Goal: Task Accomplishment & Management: Use online tool/utility

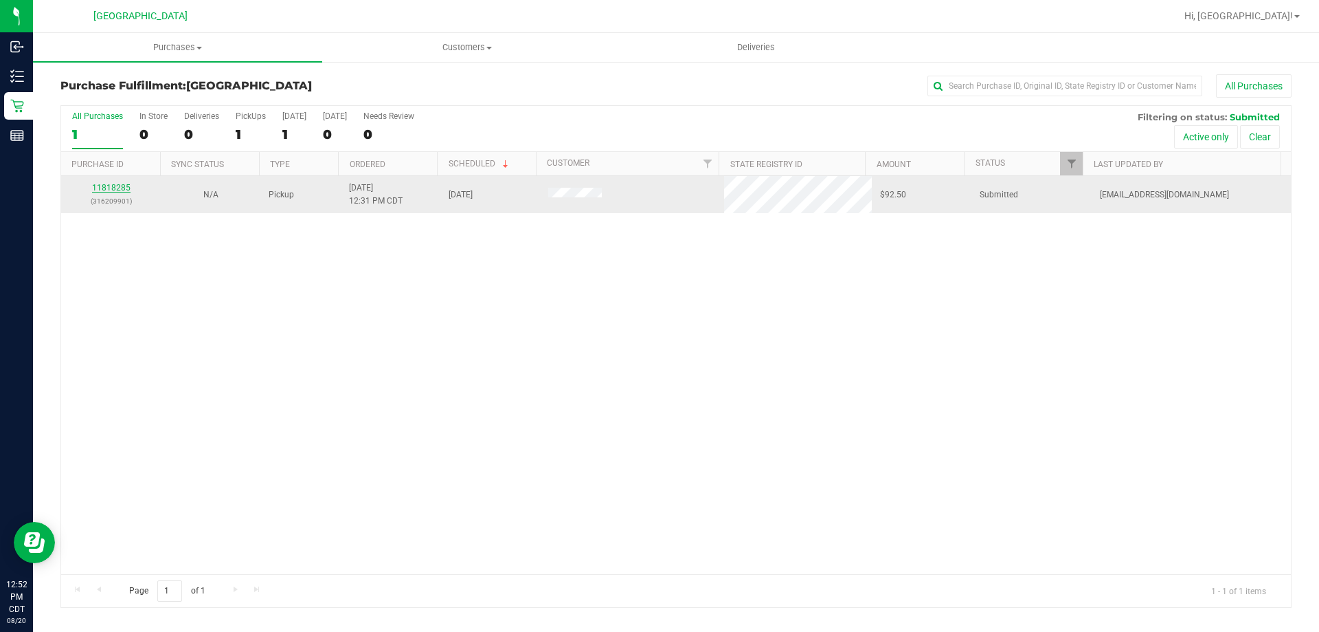
click at [108, 191] on link "11818285" at bounding box center [111, 188] width 38 height 10
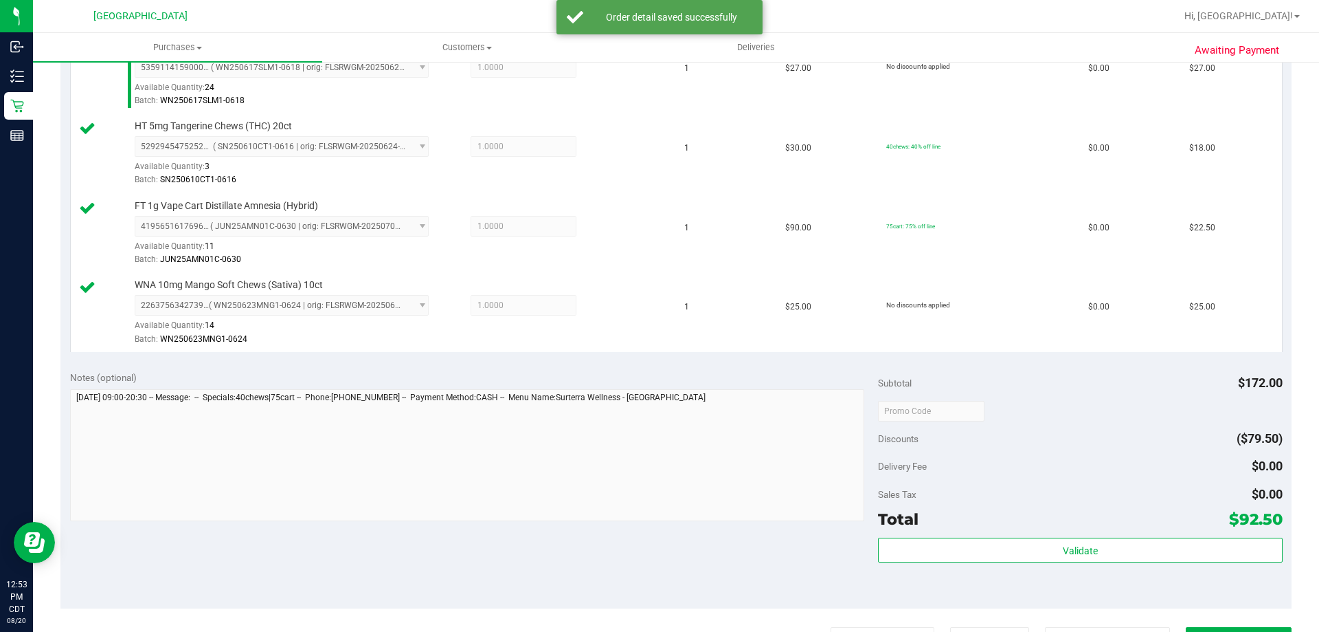
scroll to position [412, 0]
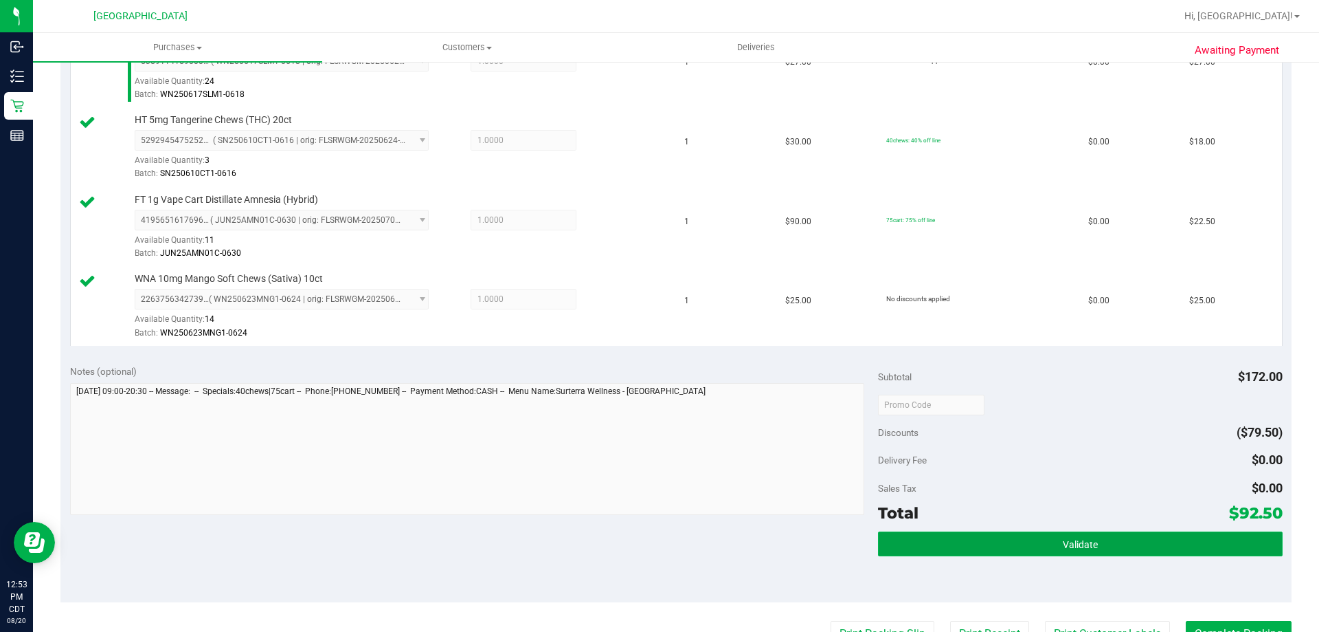
click at [947, 546] on button "Validate" at bounding box center [1080, 543] width 404 height 25
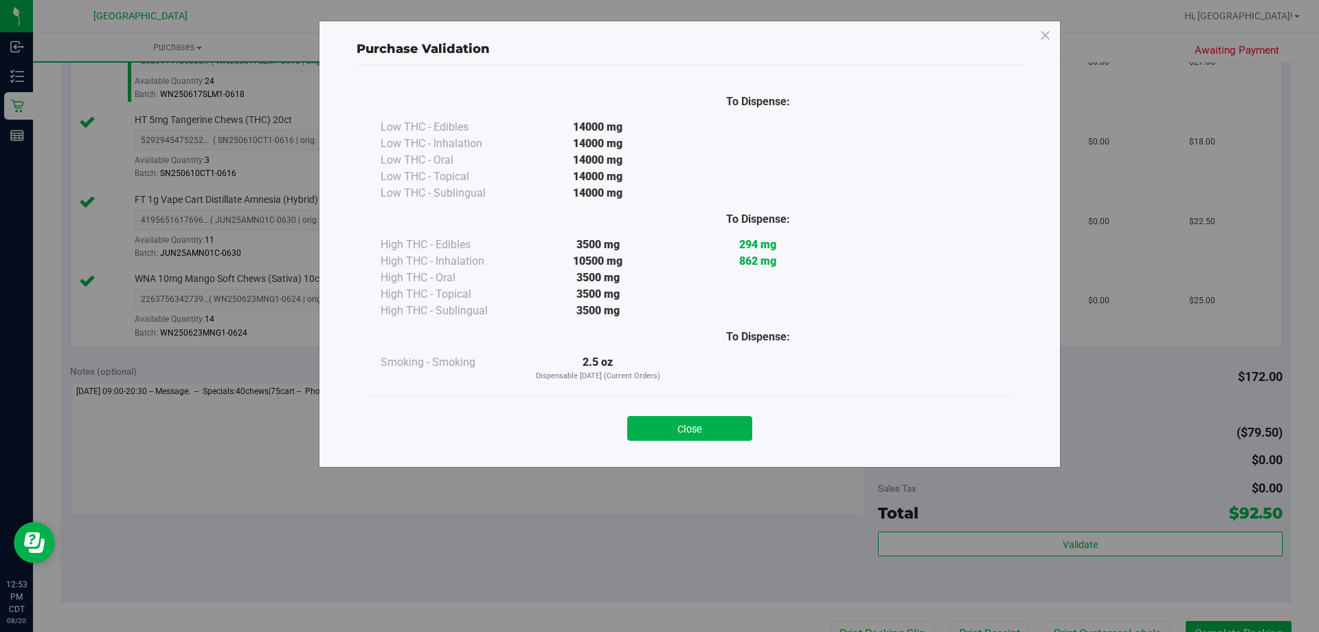
drag, startPoint x: 660, startPoint y: 425, endPoint x: 667, endPoint y: 427, distance: 7.0
click at [661, 425] on button "Close" at bounding box center [689, 428] width 125 height 25
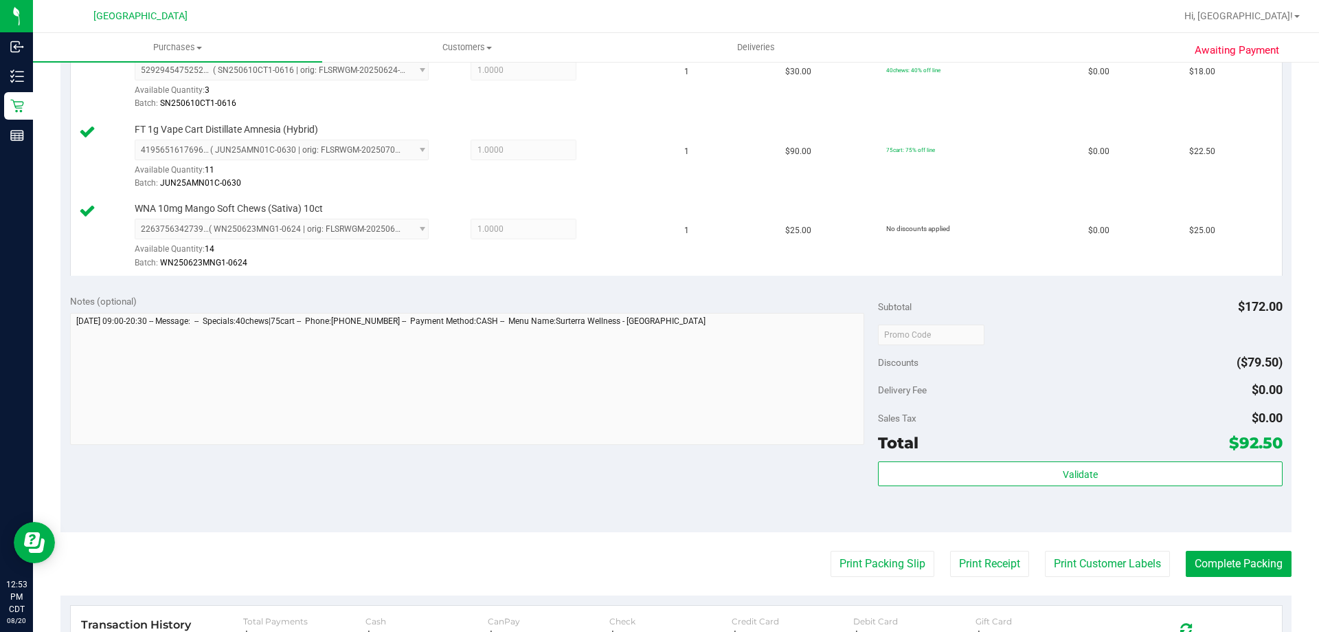
scroll to position [550, 0]
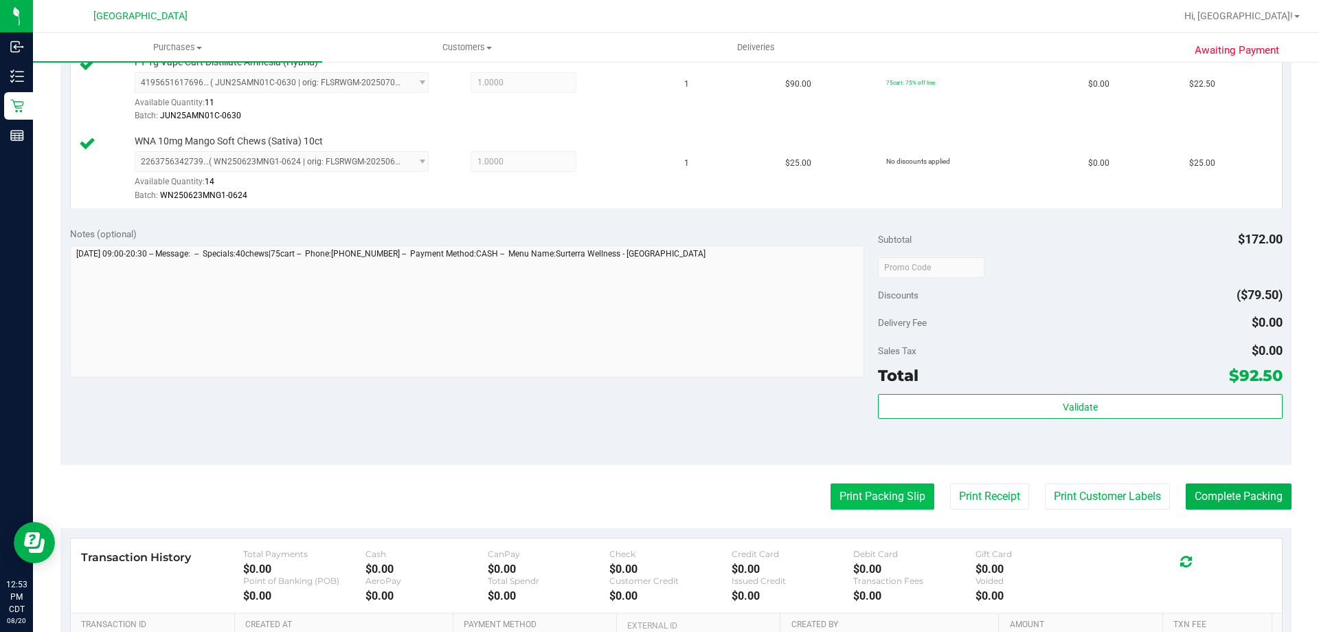
click at [858, 487] on button "Print Packing Slip" at bounding box center [883, 496] width 104 height 26
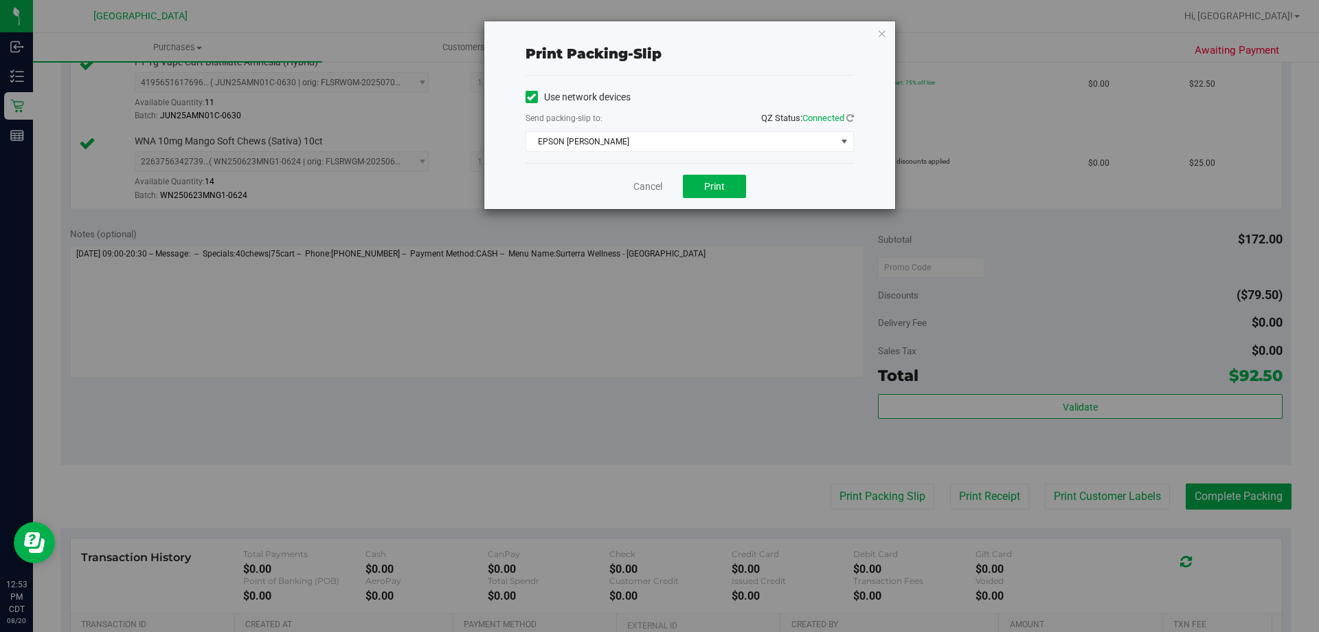
click at [702, 199] on div "Cancel Print" at bounding box center [690, 186] width 328 height 46
click at [700, 161] on div "Use network devices Send packing-slip to: QZ Status: Connected EPSON [PERSON_NA…" at bounding box center [690, 119] width 328 height 87
click at [702, 192] on button "Print" at bounding box center [714, 186] width 63 height 23
click at [654, 192] on link "Cancel" at bounding box center [648, 186] width 29 height 14
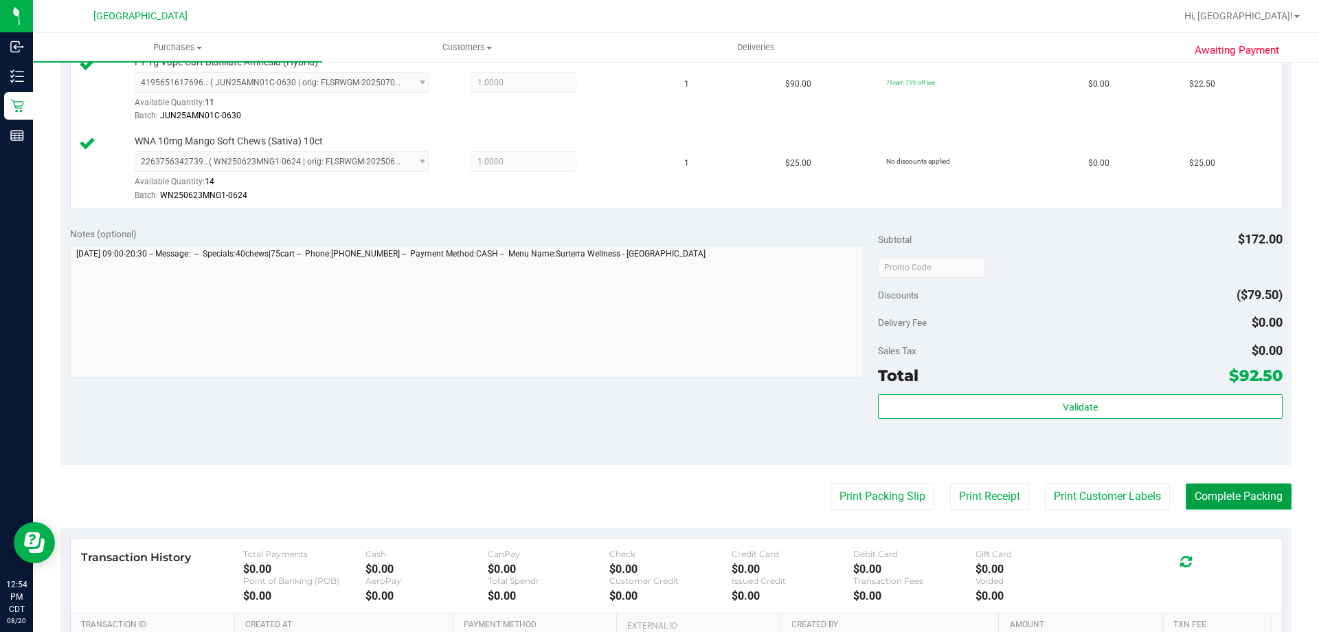
click at [1196, 504] on button "Complete Packing" at bounding box center [1239, 496] width 106 height 26
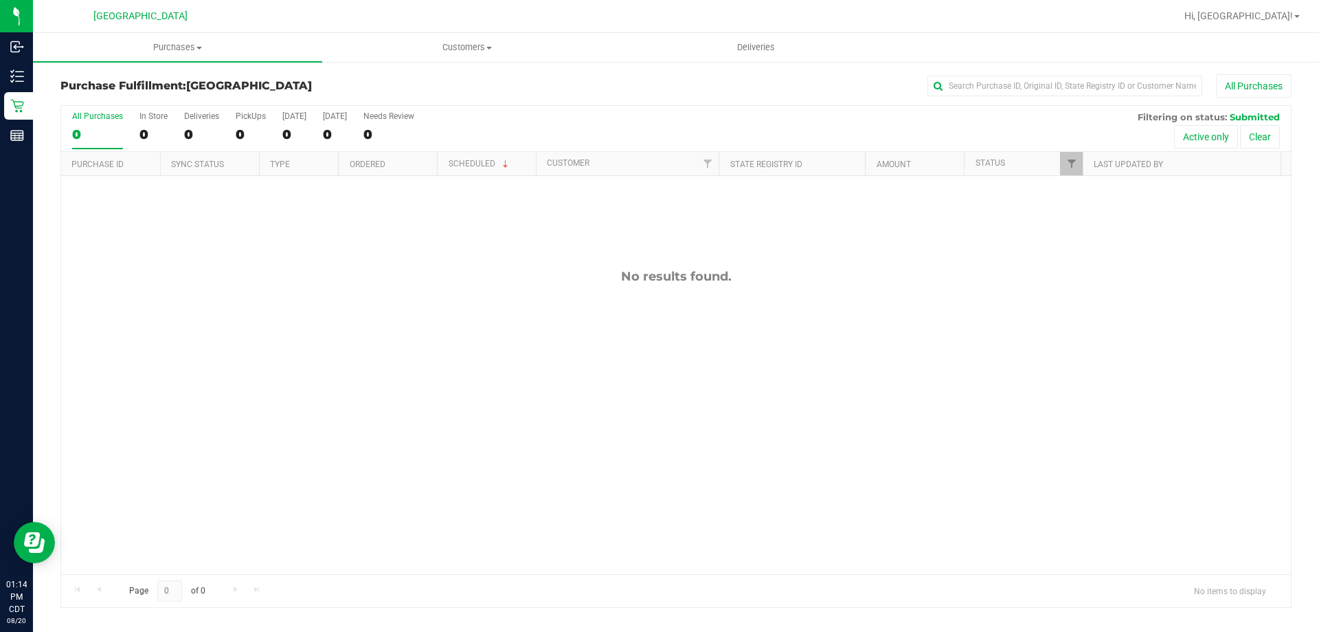
click at [410, 170] on th "Ordered" at bounding box center [387, 164] width 99 height 24
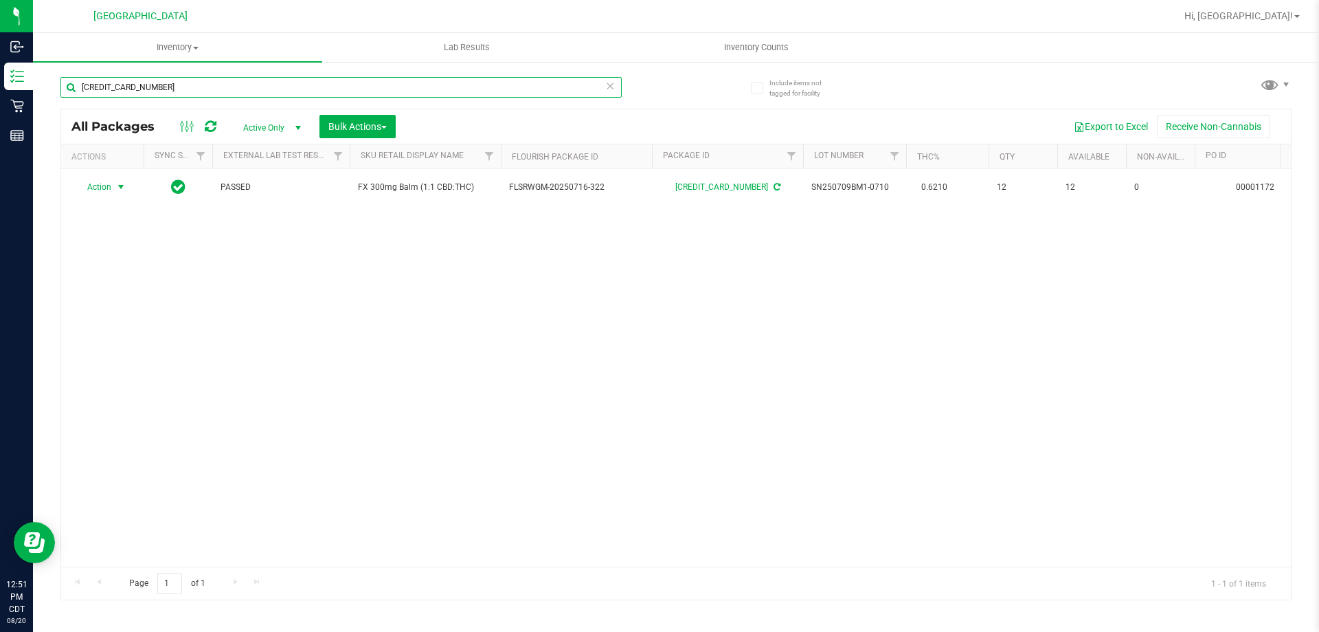
click at [176, 87] on input "[CREDIT_CARD_NUMBER]" at bounding box center [340, 87] width 561 height 21
click at [176, 87] on input "6427929285295384" at bounding box center [340, 87] width 561 height 21
type input "0072129319521914"
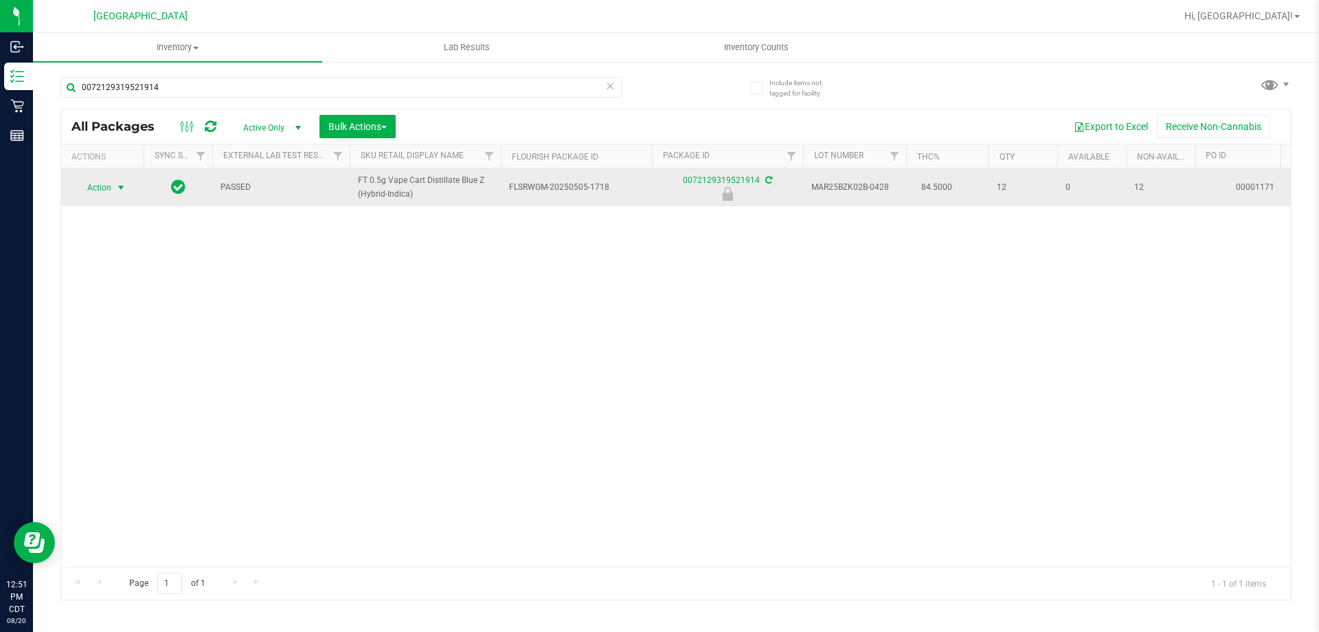
click at [111, 188] on span "Action" at bounding box center [93, 187] width 37 height 19
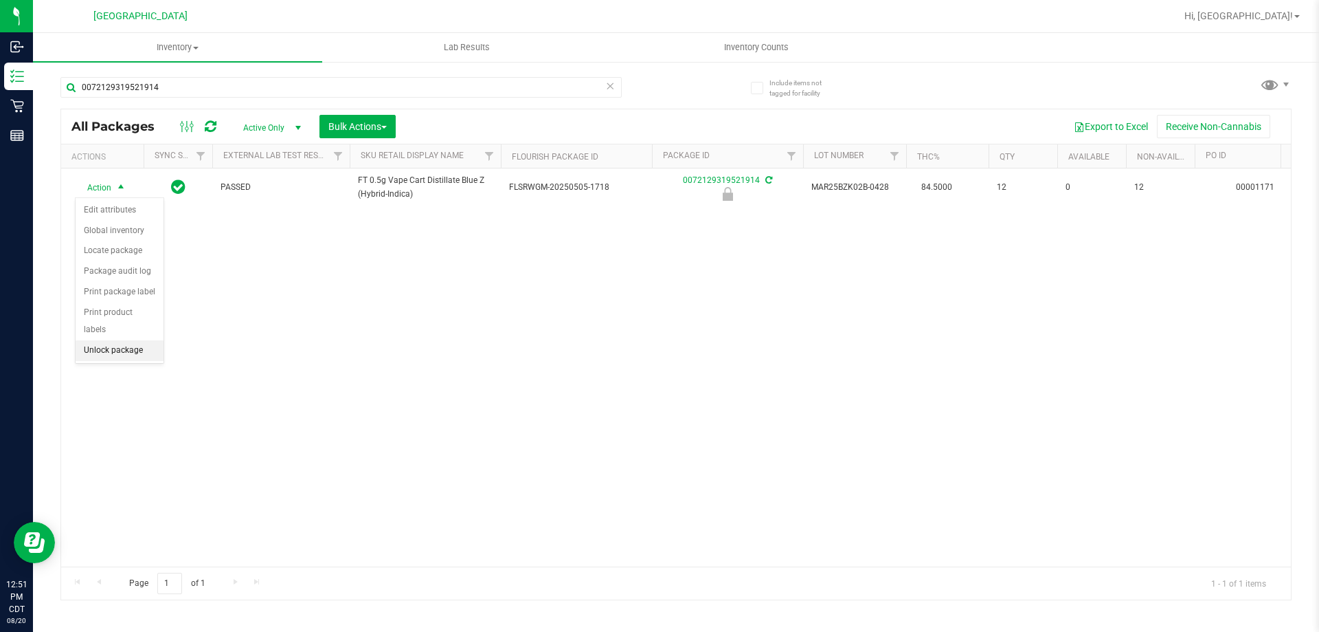
click at [118, 340] on li "Unlock package" at bounding box center [120, 350] width 88 height 21
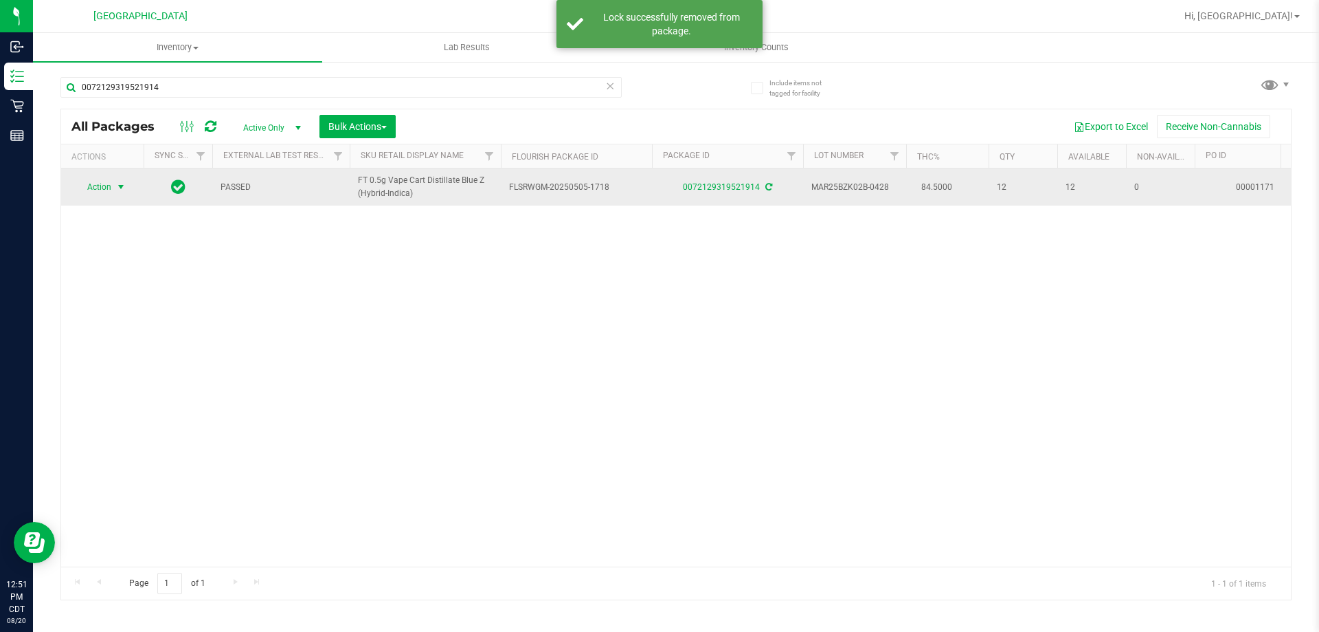
click at [123, 183] on span "select" at bounding box center [120, 186] width 11 height 11
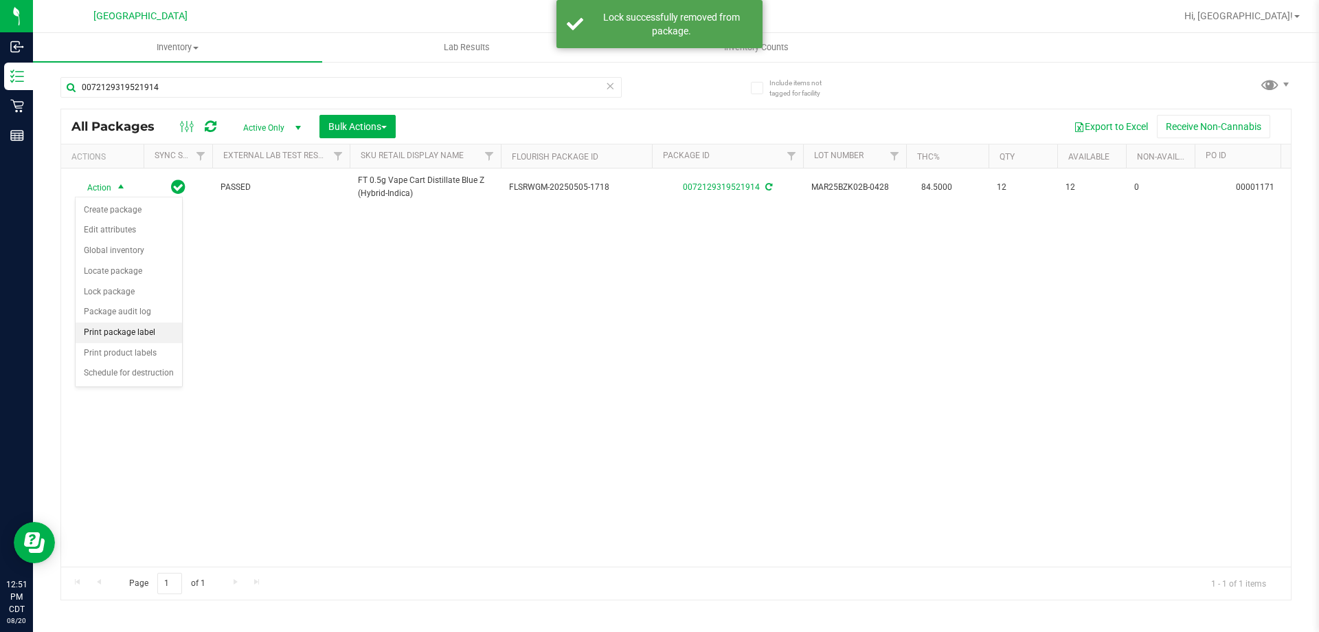
click at [104, 333] on li "Print package label" at bounding box center [129, 332] width 107 height 21
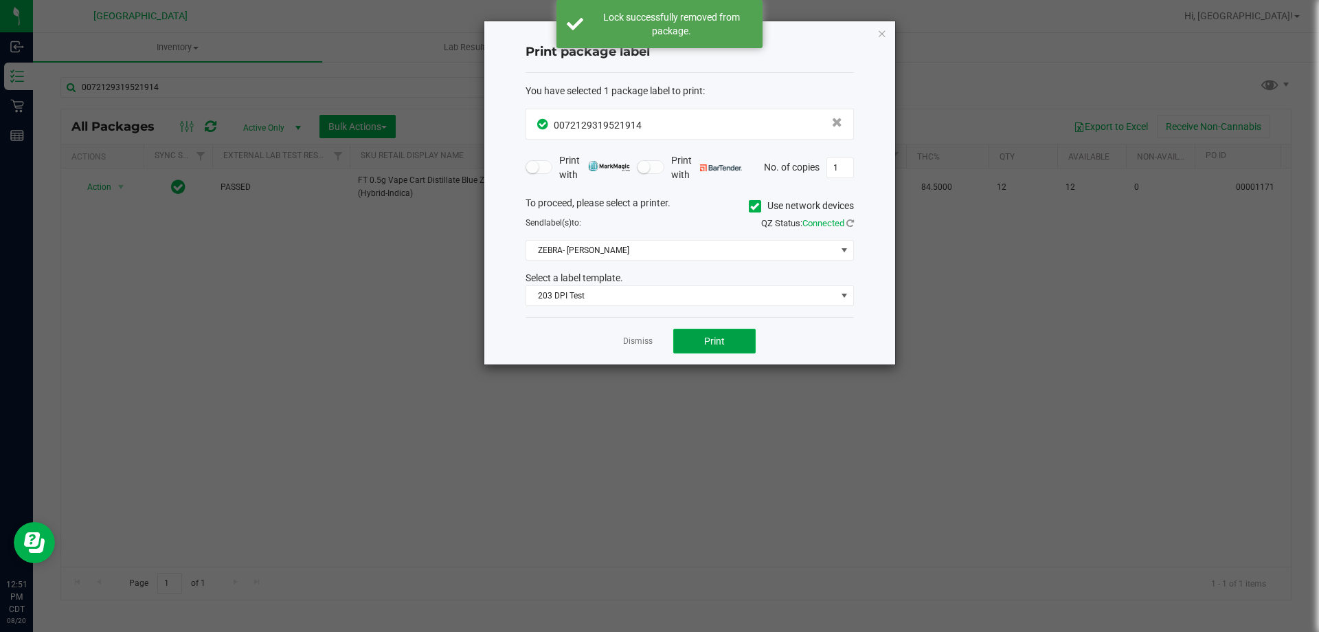
click at [727, 353] on button "Print" at bounding box center [714, 340] width 82 height 25
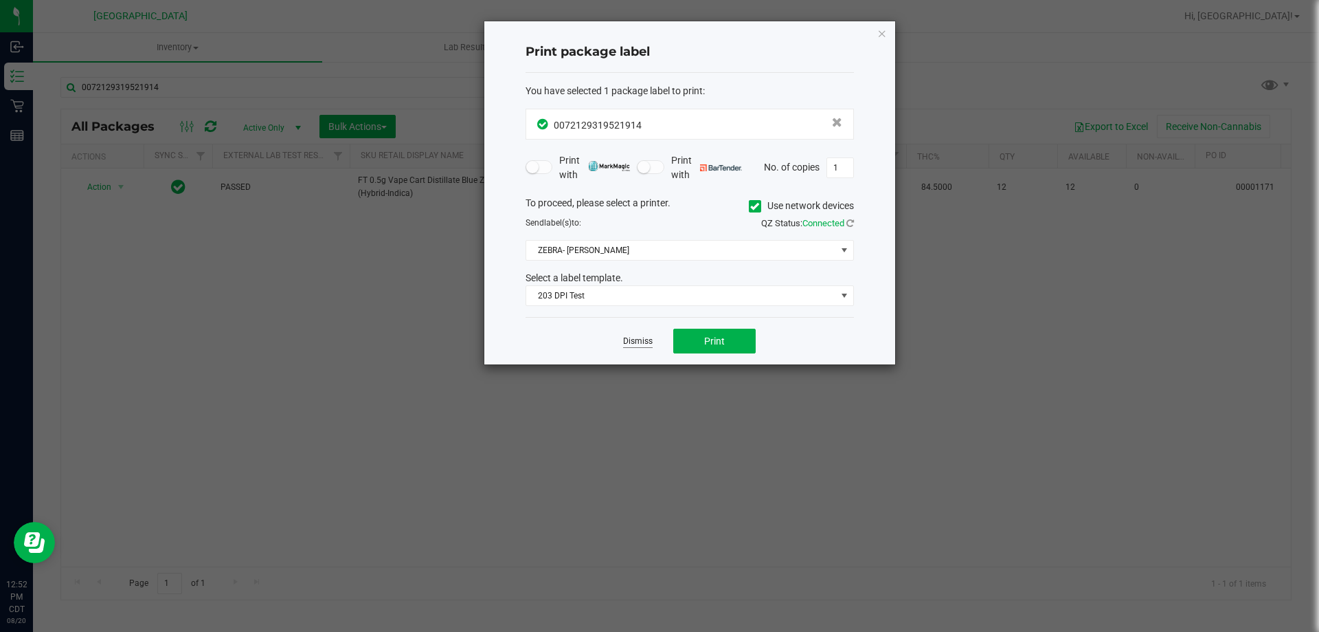
click at [629, 342] on link "Dismiss" at bounding box center [638, 341] width 30 height 12
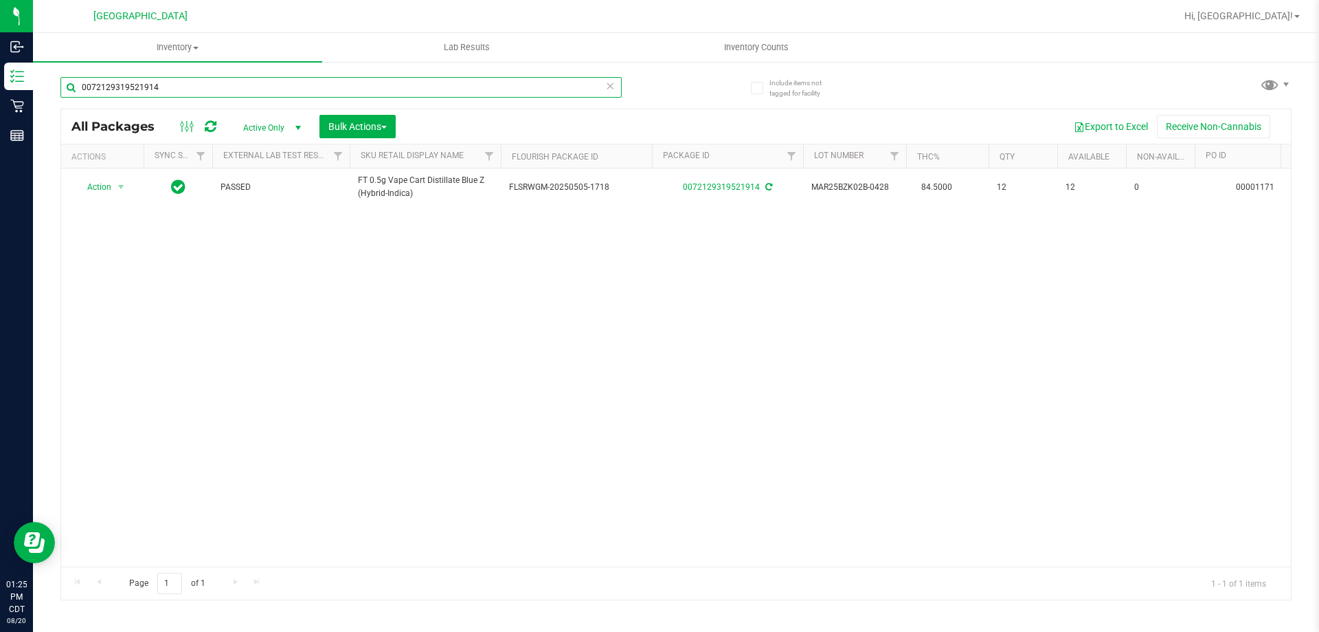
click at [183, 87] on input "0072129319521914" at bounding box center [340, 87] width 561 height 21
click at [180, 85] on input "0072129319521914" at bounding box center [340, 87] width 561 height 21
type input "0072129319521911817335782777436"
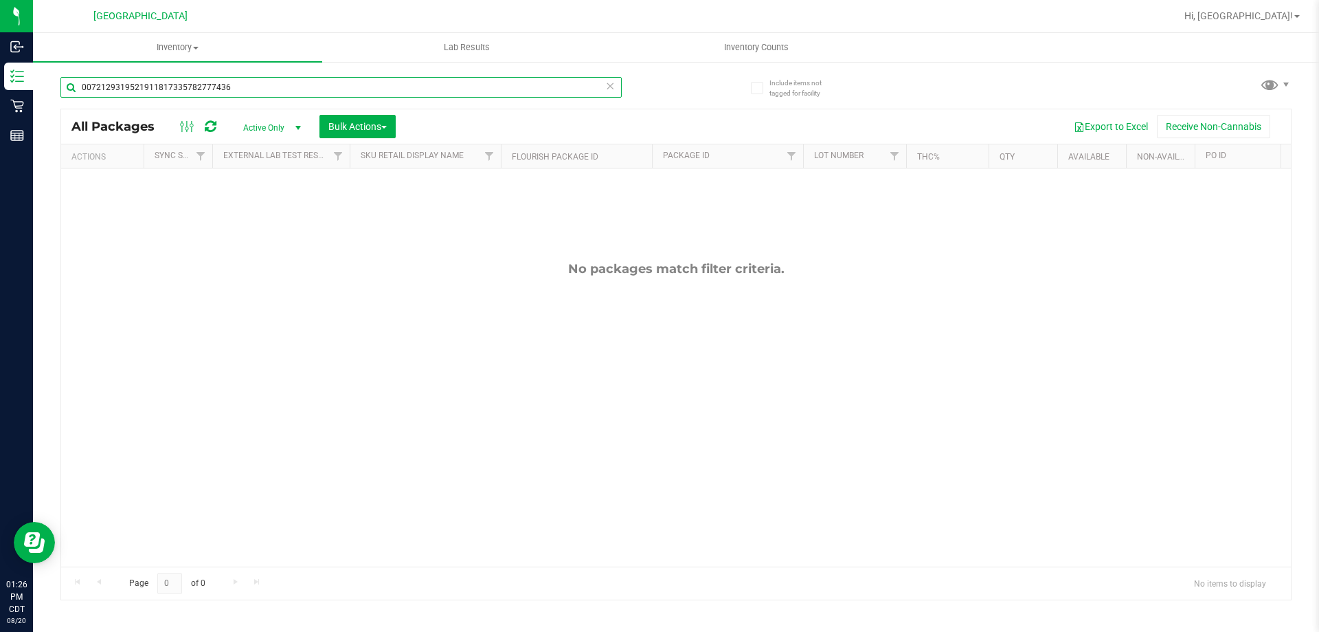
click at [214, 80] on input "0072129319521911817335782777436" at bounding box center [340, 87] width 561 height 21
click at [214, 78] on input "0072129319521911817335782777436" at bounding box center [340, 87] width 561 height 21
type input "1817335782777436"
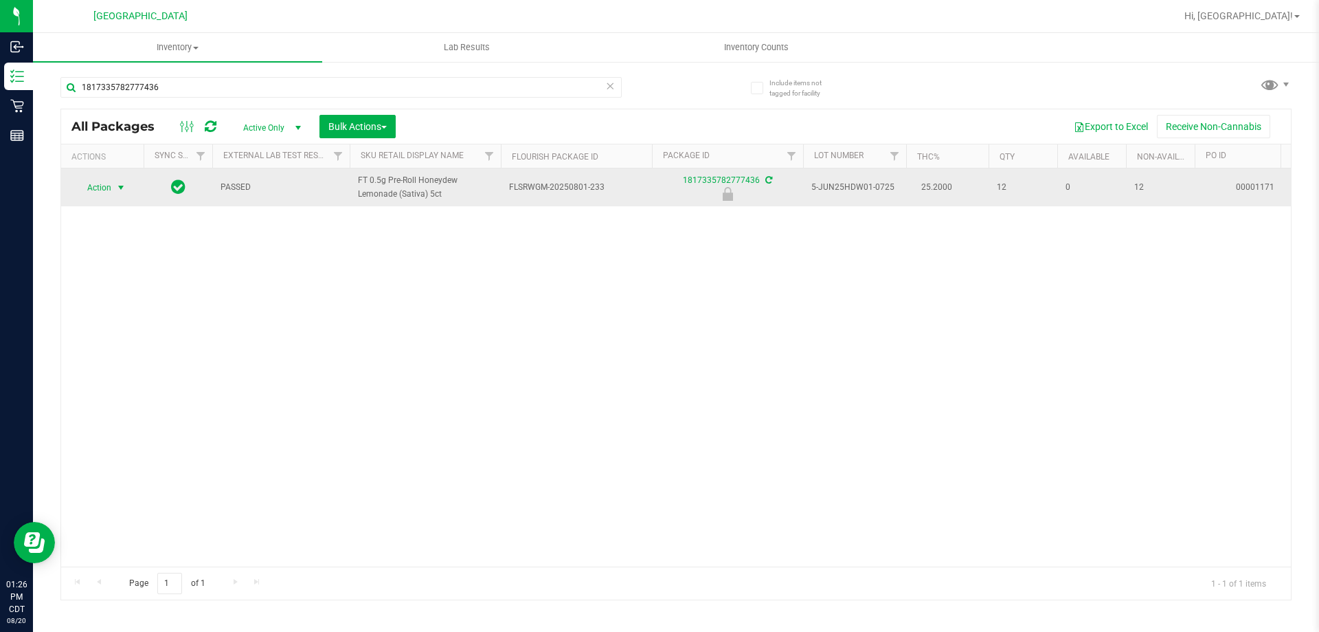
click at [121, 187] on span "select" at bounding box center [120, 187] width 11 height 11
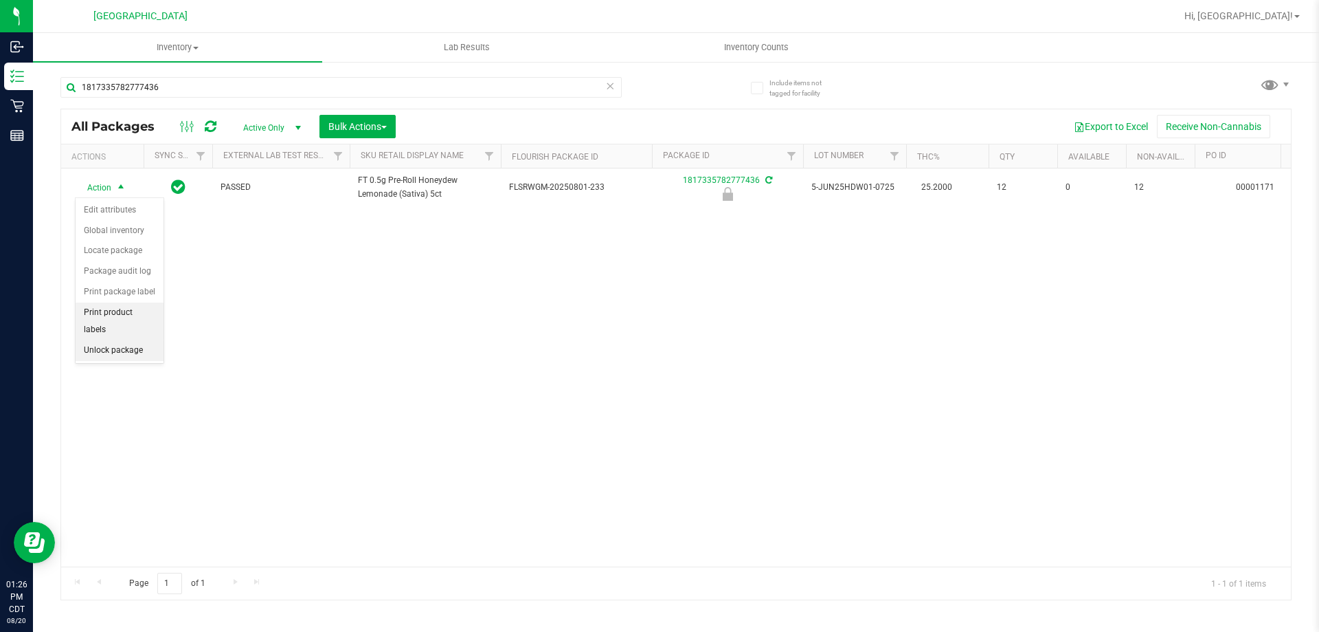
click at [111, 340] on li "Unlock package" at bounding box center [120, 350] width 88 height 21
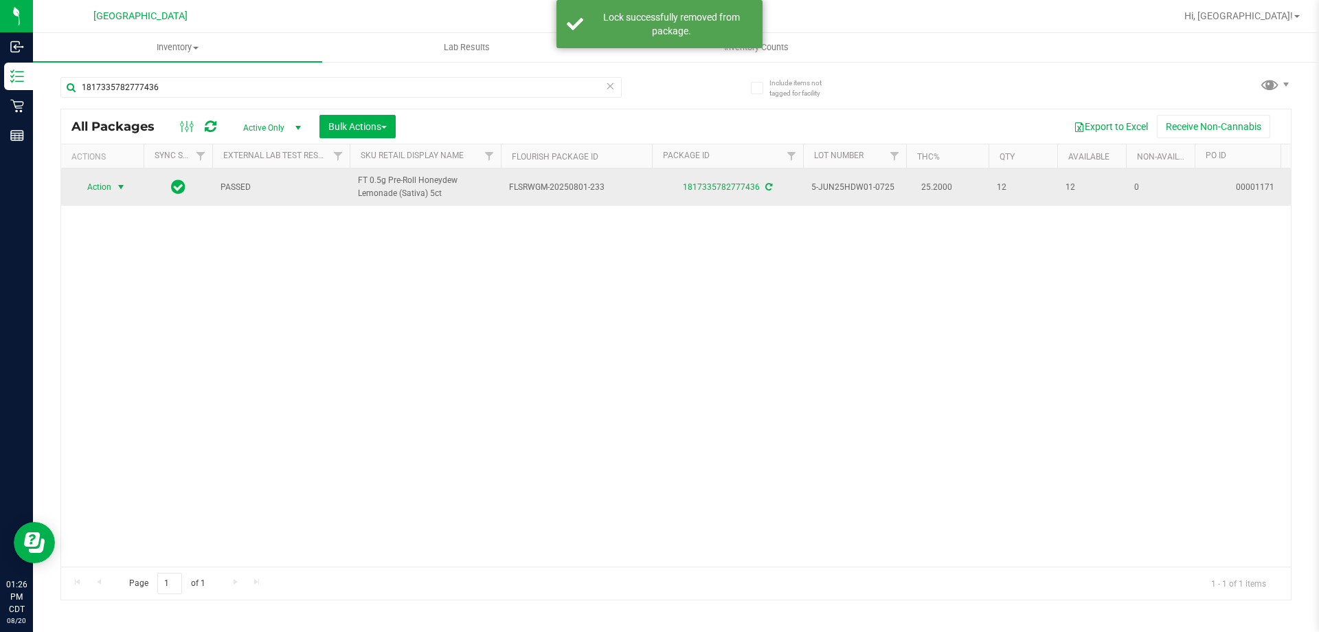
click at [120, 184] on span "select" at bounding box center [120, 186] width 11 height 11
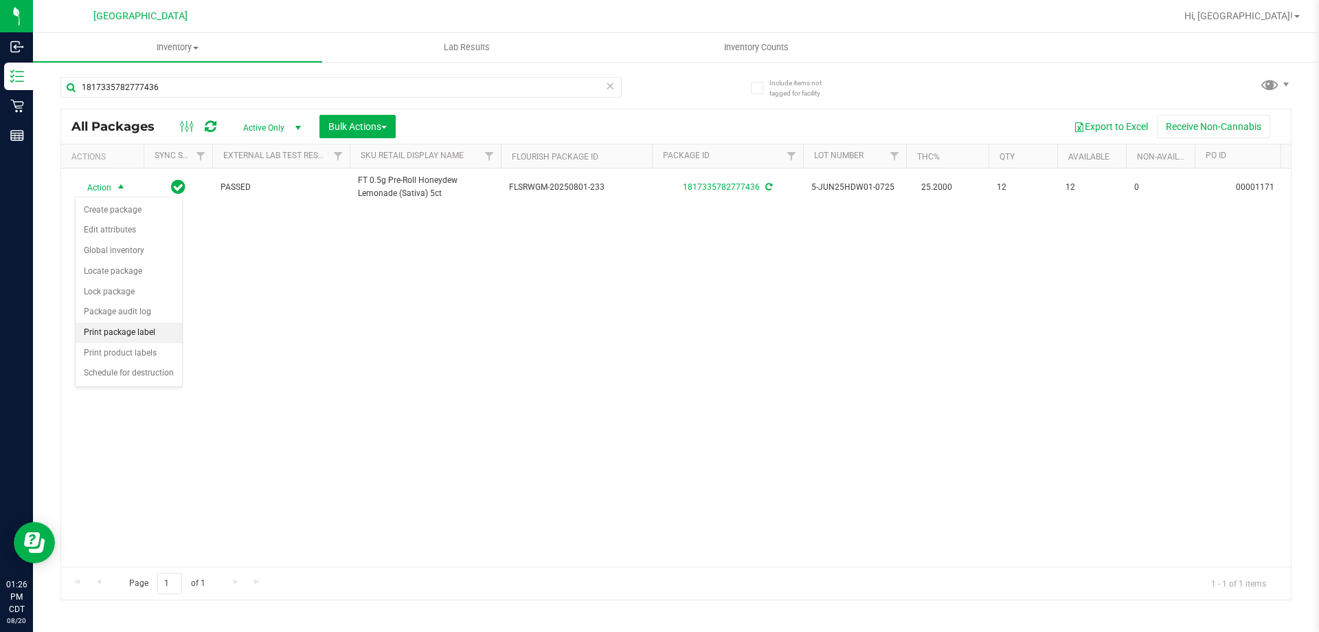
click at [121, 331] on li "Print package label" at bounding box center [129, 332] width 107 height 21
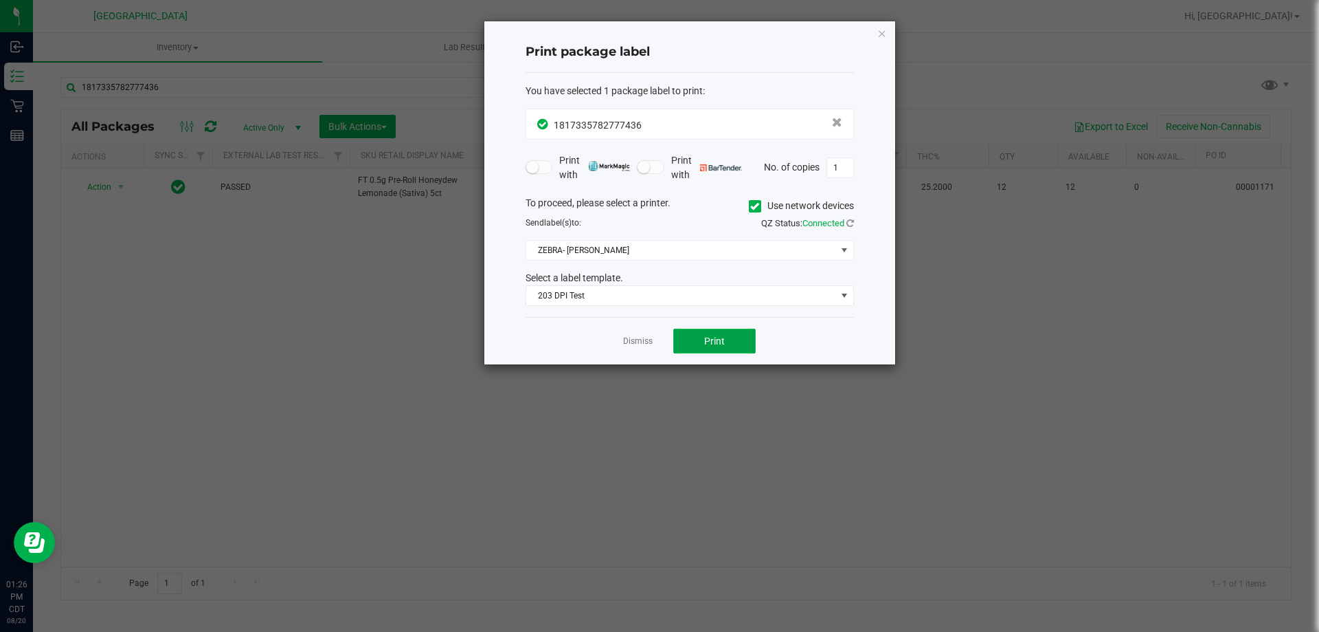
click at [694, 342] on button "Print" at bounding box center [714, 340] width 82 height 25
click at [625, 340] on link "Dismiss" at bounding box center [638, 341] width 30 height 12
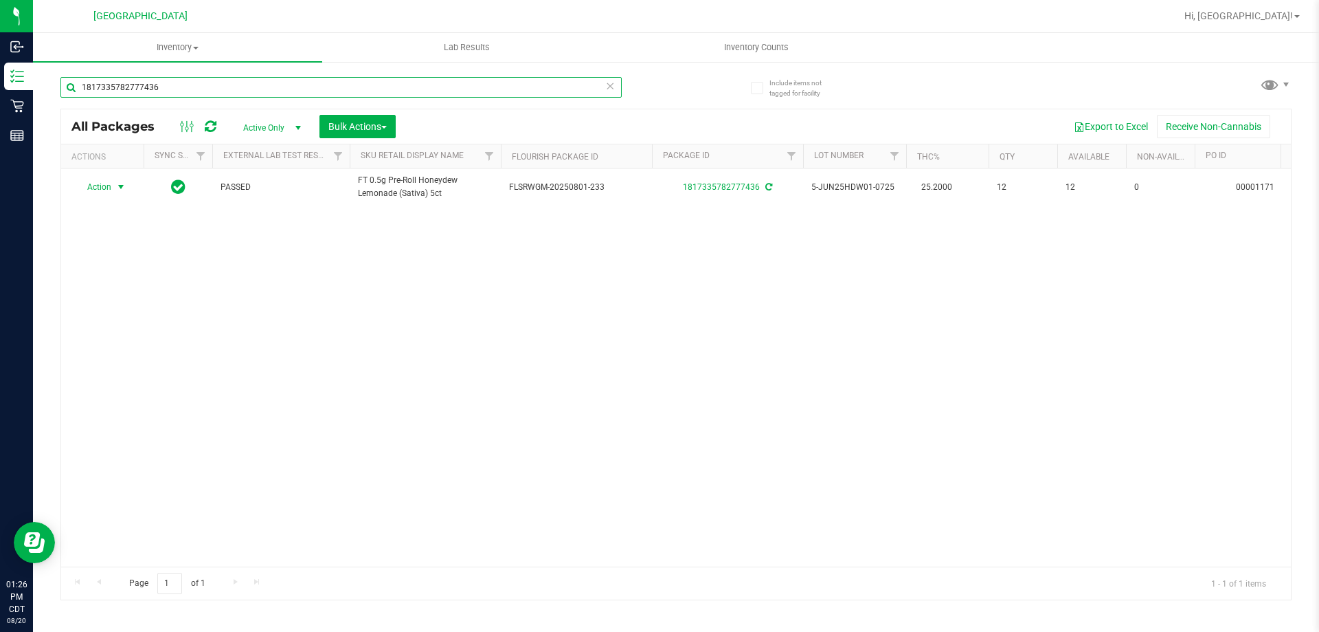
click at [535, 87] on input "1817335782777436" at bounding box center [340, 87] width 561 height 21
type input "6307812858731983"
click at [120, 188] on span "select" at bounding box center [120, 187] width 11 height 11
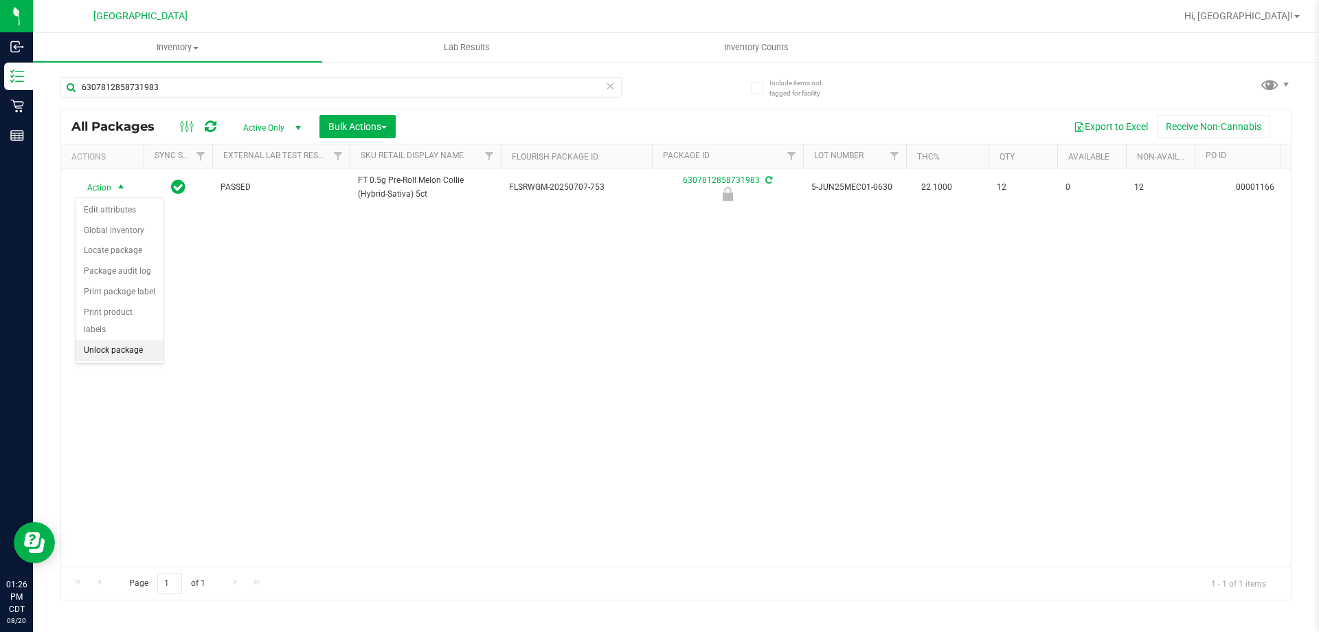
click at [110, 340] on li "Unlock package" at bounding box center [120, 350] width 88 height 21
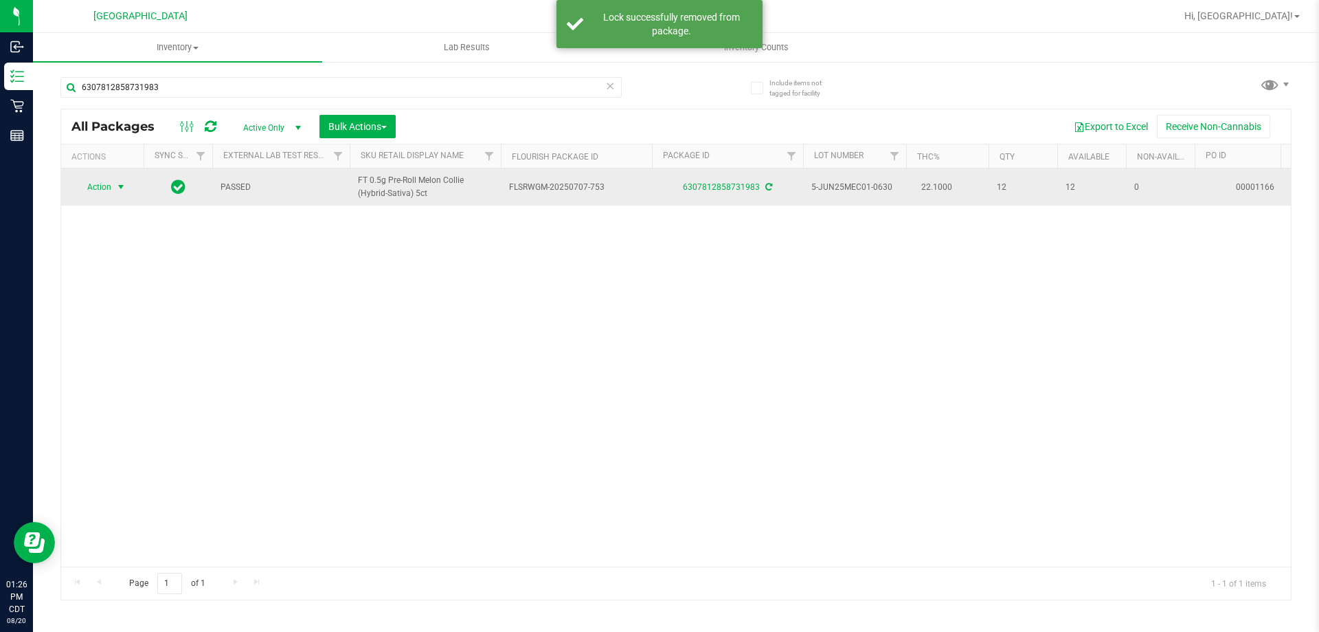
click at [122, 192] on span "select" at bounding box center [120, 186] width 11 height 11
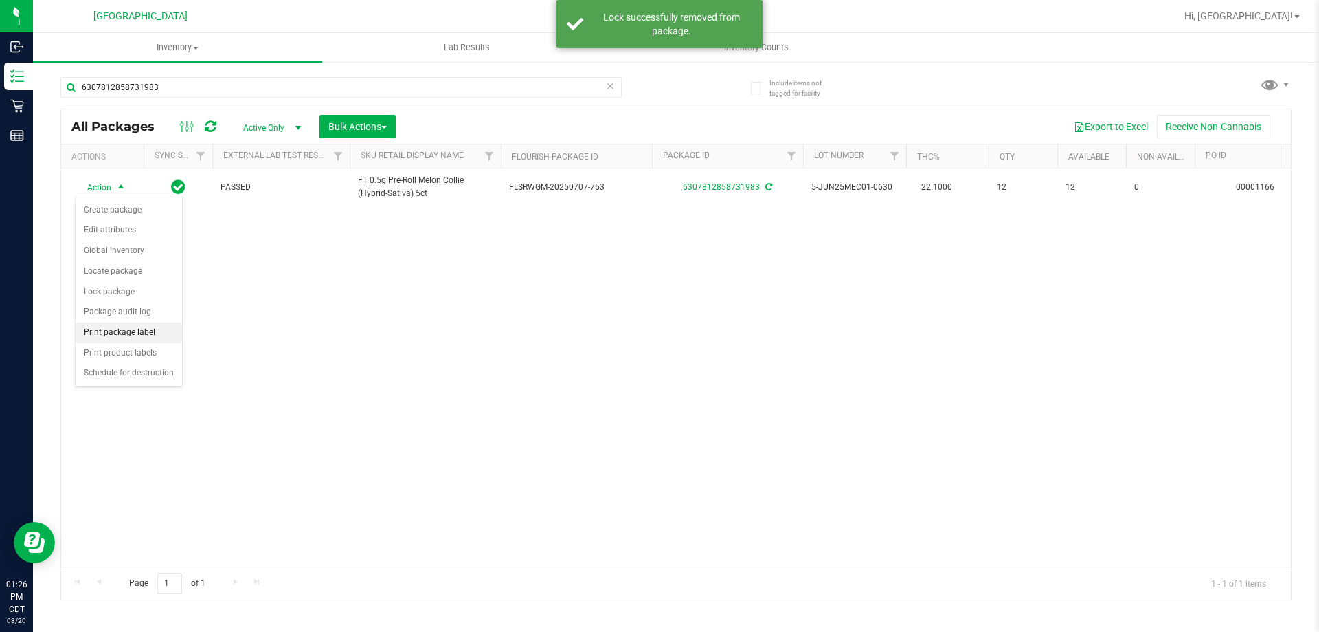
click at [116, 326] on li "Print package label" at bounding box center [129, 332] width 107 height 21
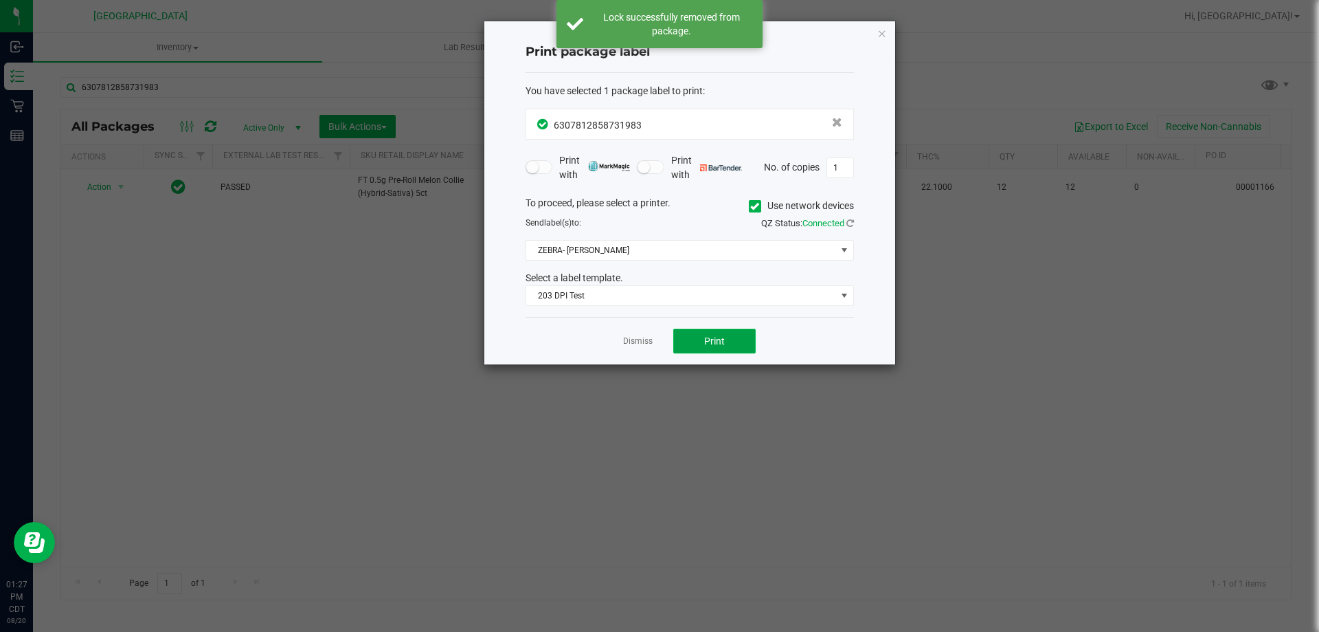
click at [697, 335] on button "Print" at bounding box center [714, 340] width 82 height 25
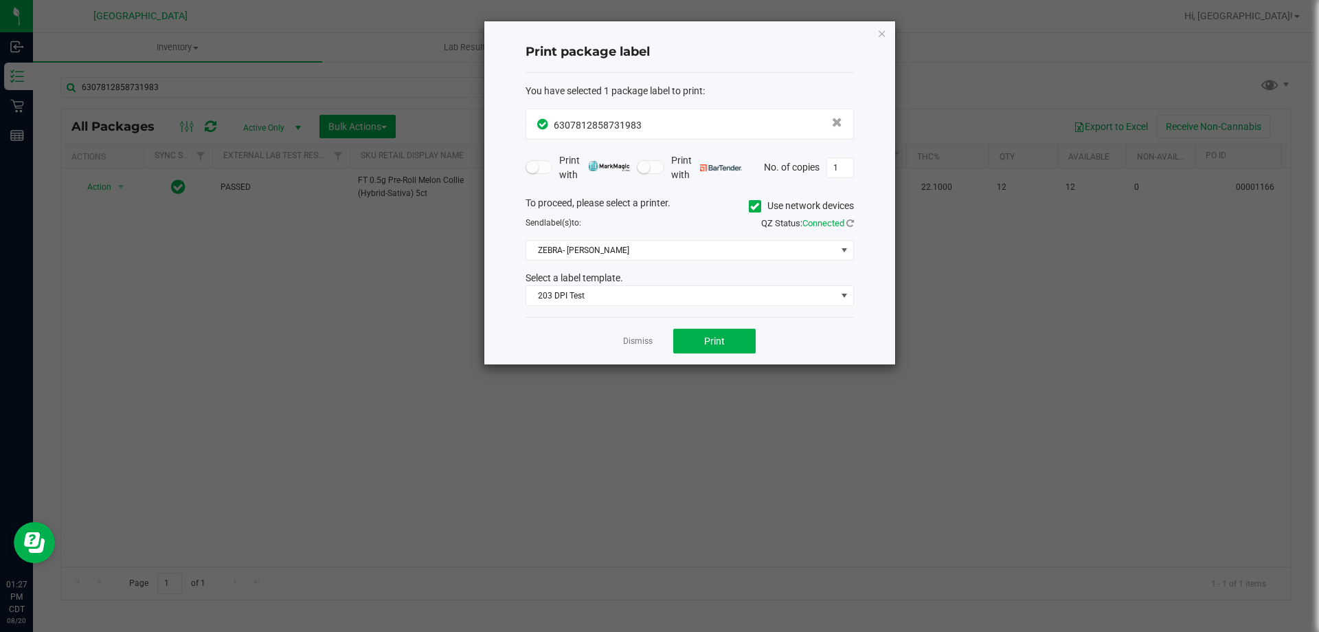
click at [642, 348] on div "Dismiss Print" at bounding box center [690, 340] width 328 height 47
click at [637, 344] on link "Dismiss" at bounding box center [638, 341] width 30 height 12
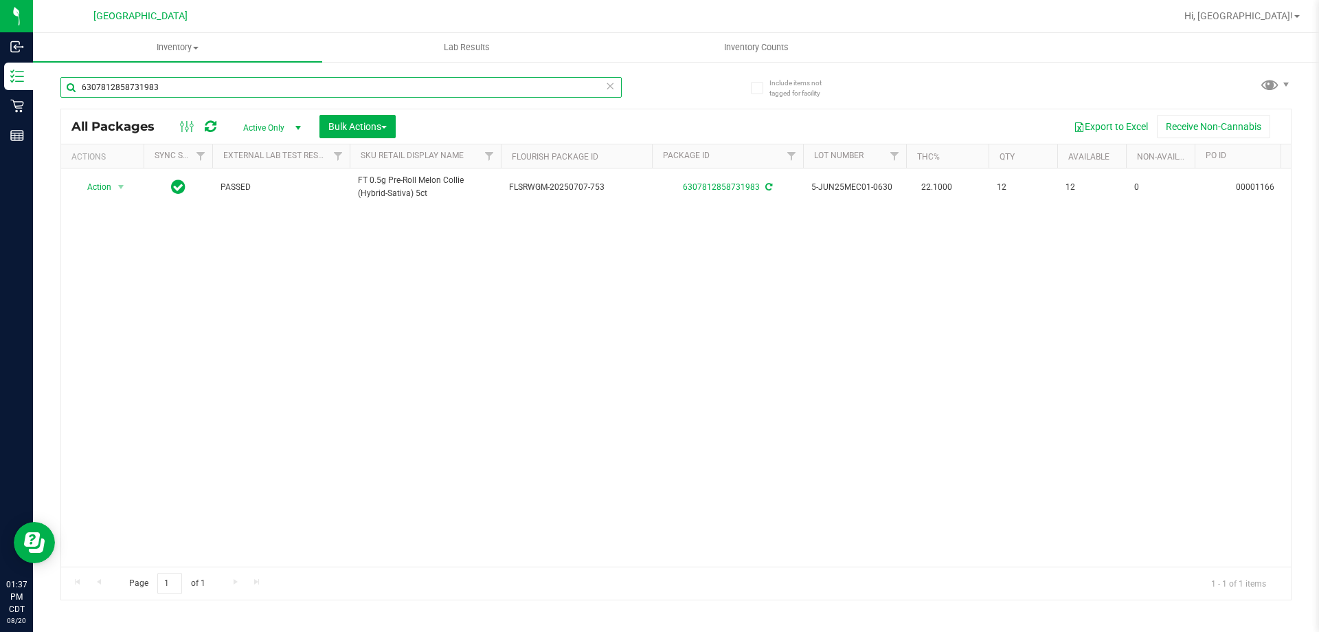
click at [204, 90] on input "6307812858731983" at bounding box center [340, 87] width 561 height 21
type input "5839735132928839"
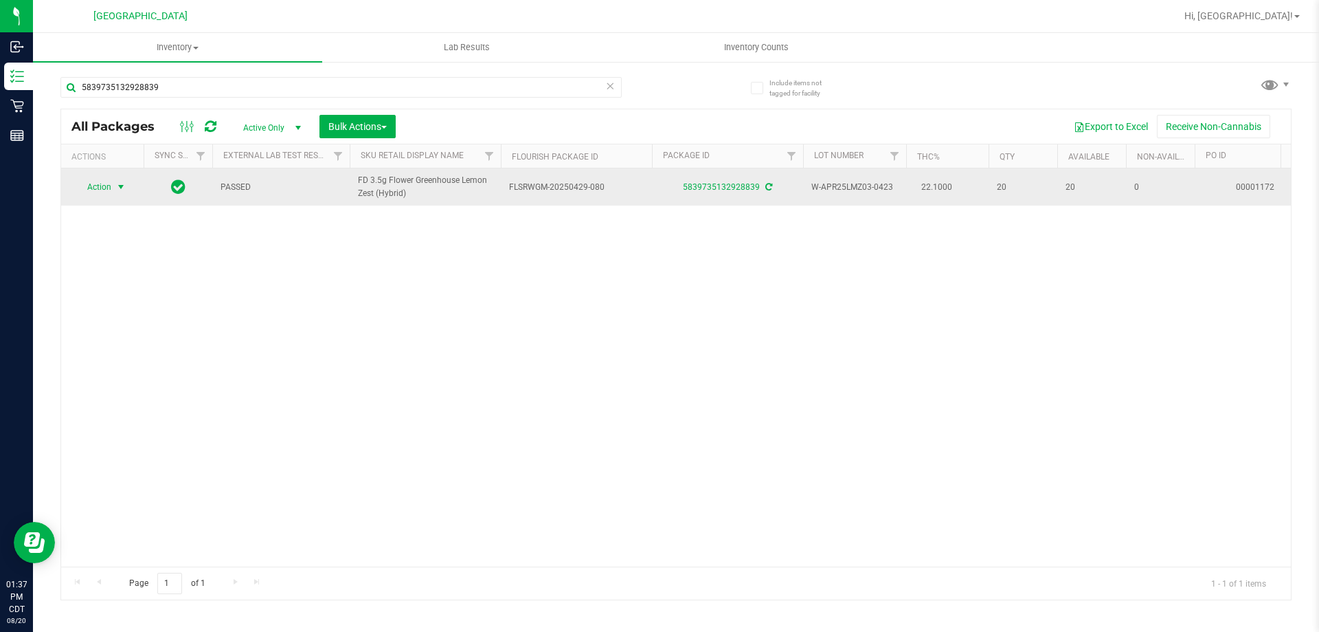
click at [99, 187] on span "Action" at bounding box center [93, 186] width 37 height 19
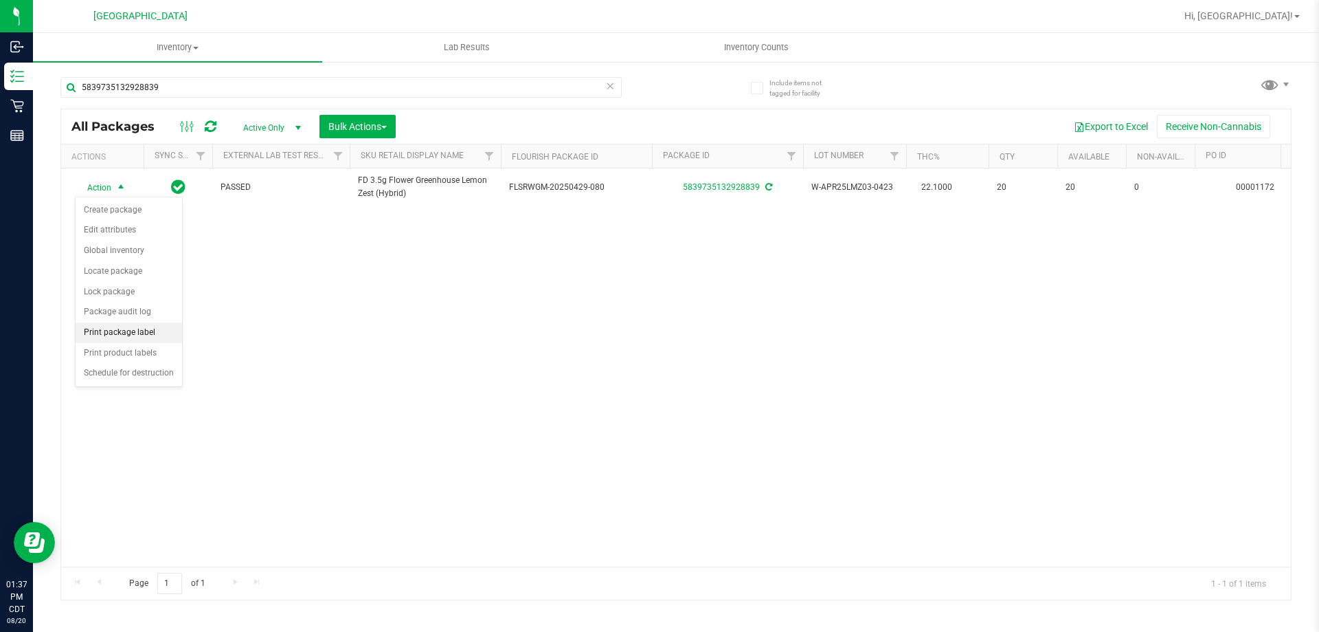
click at [131, 339] on li "Print package label" at bounding box center [129, 332] width 107 height 21
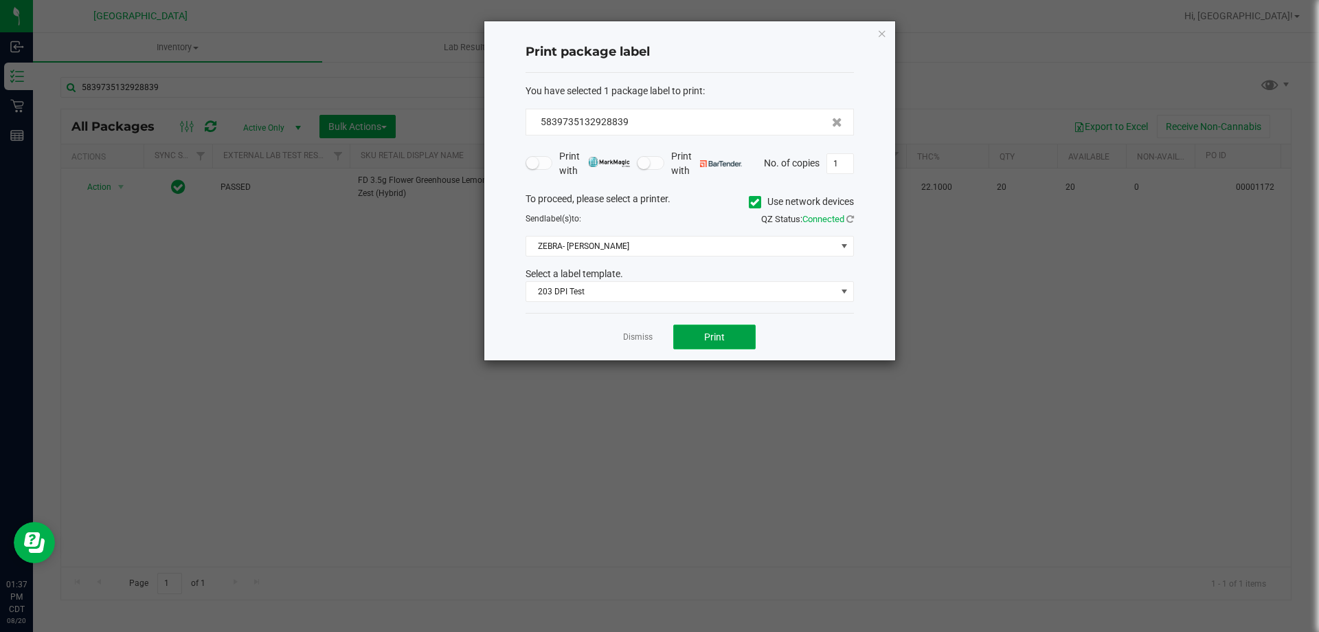
click at [713, 337] on span "Print" at bounding box center [714, 336] width 21 height 11
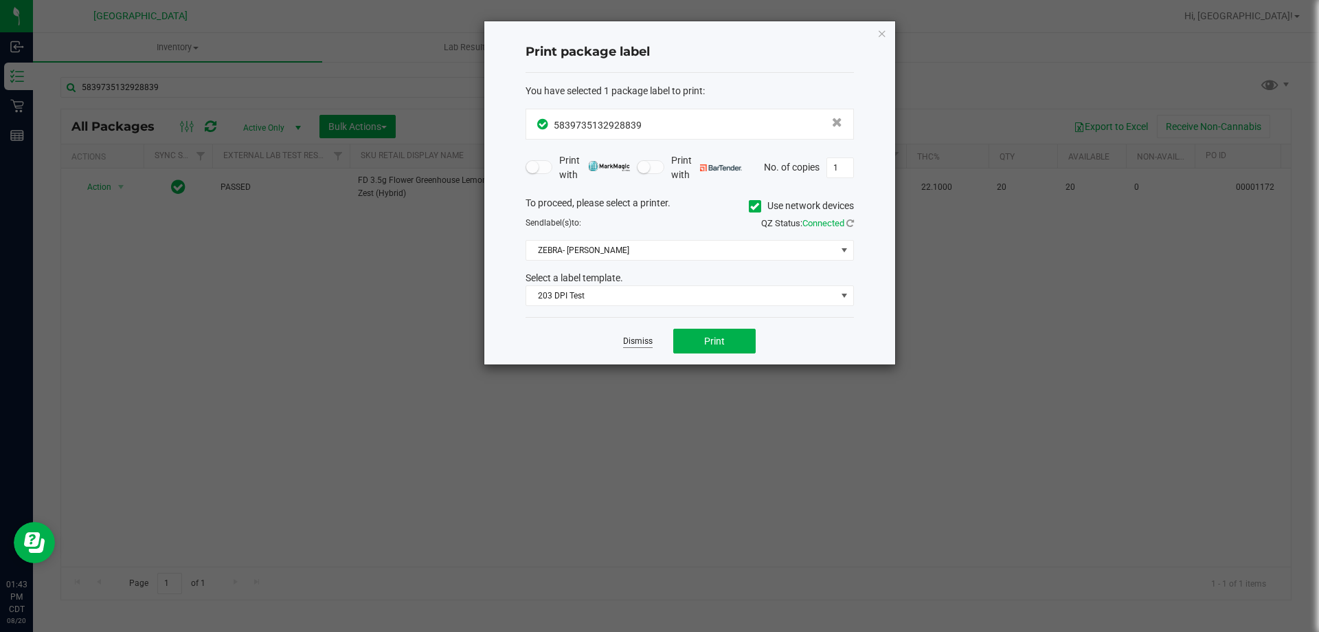
click at [634, 345] on link "Dismiss" at bounding box center [638, 341] width 30 height 12
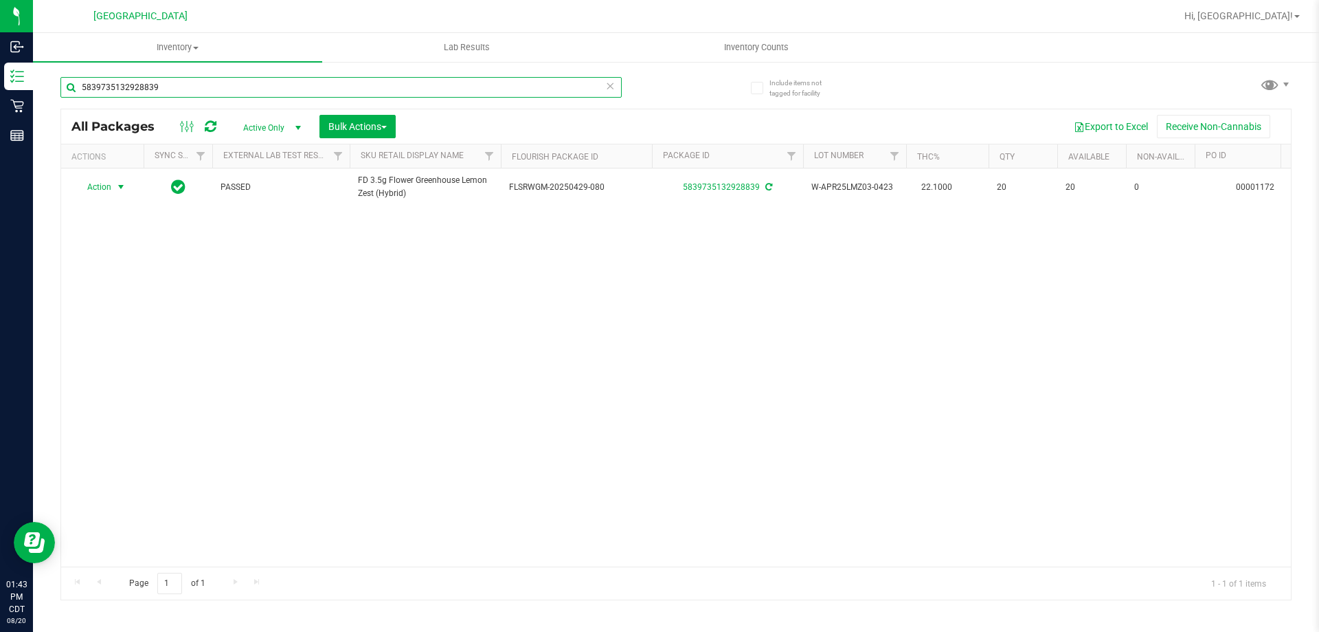
click at [553, 95] on input "5839735132928839" at bounding box center [340, 87] width 561 height 21
type input "1"
type input "0965823943210863"
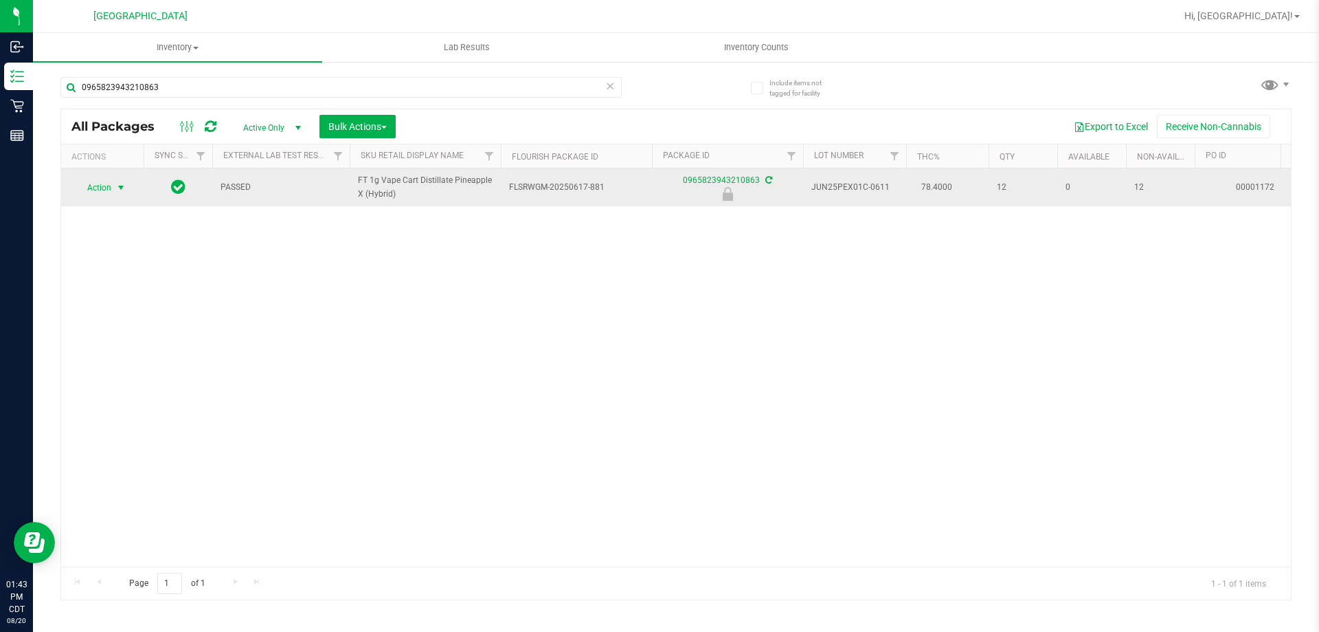
click at [116, 189] on span "select" at bounding box center [120, 187] width 11 height 11
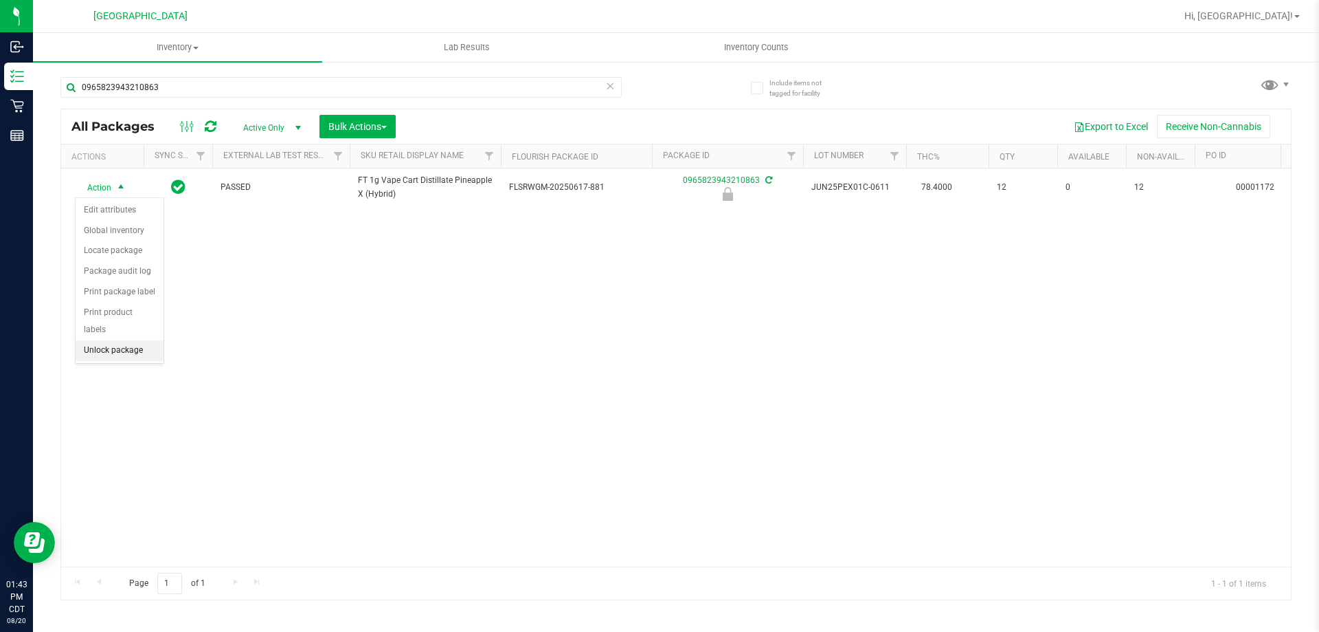
click at [120, 340] on li "Unlock package" at bounding box center [120, 350] width 88 height 21
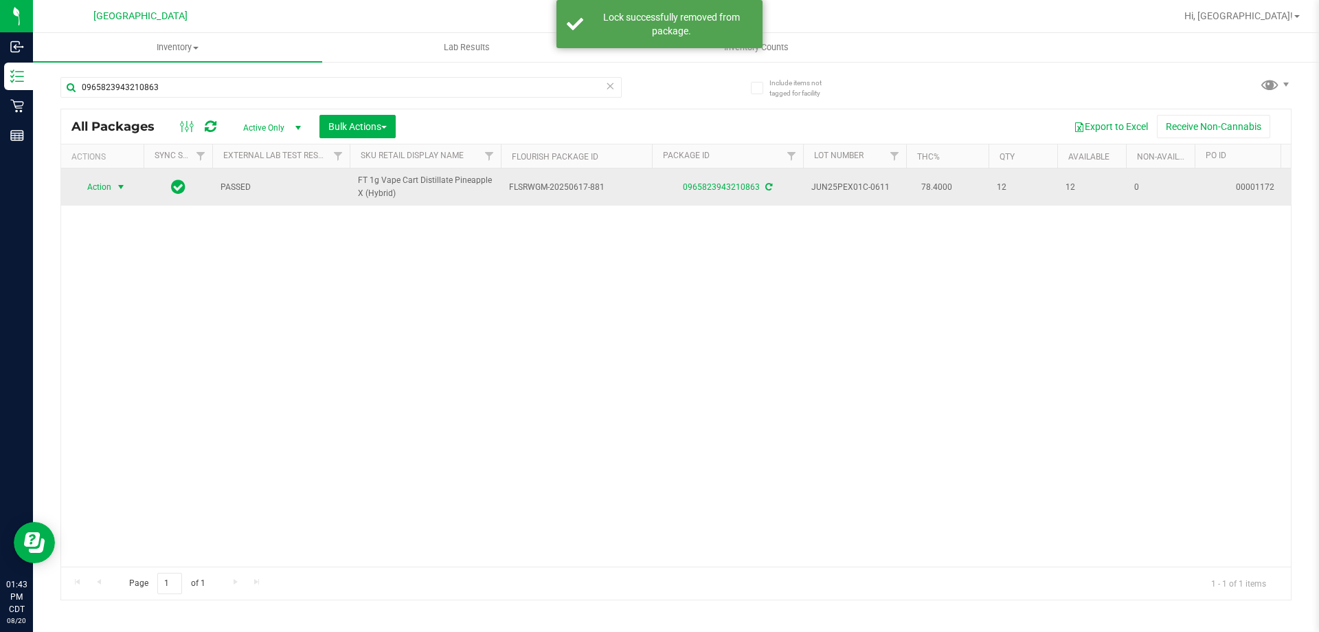
click at [118, 187] on span "select" at bounding box center [120, 186] width 11 height 11
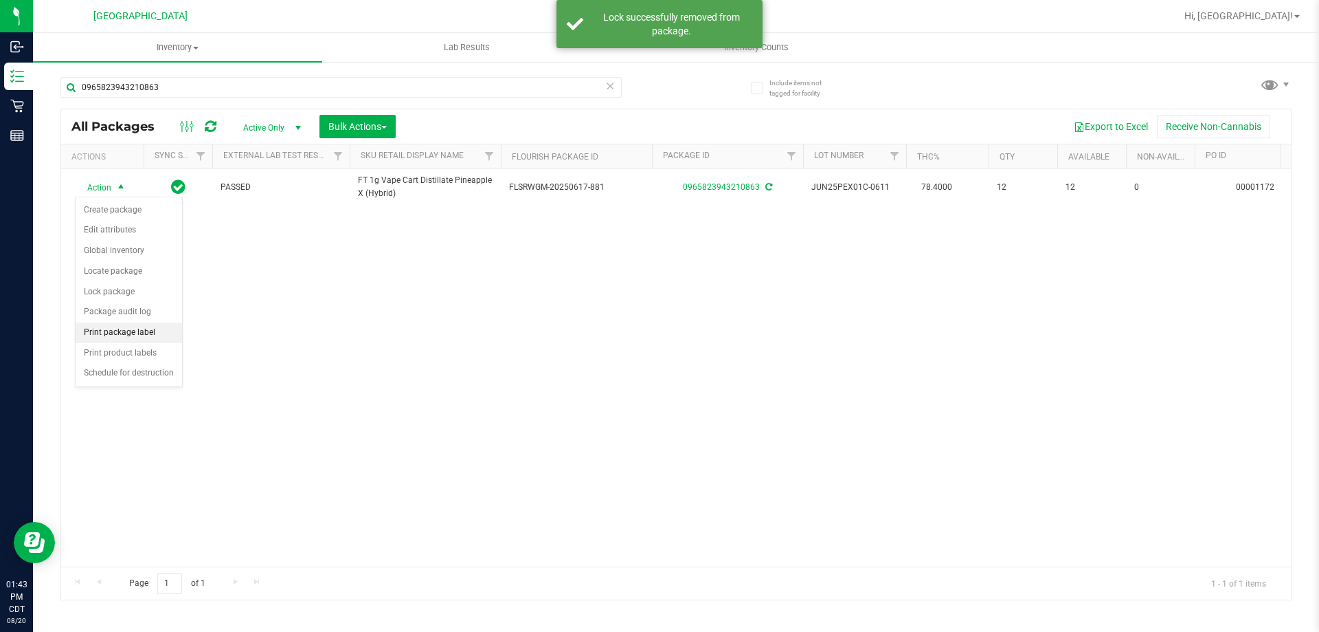
click at [120, 324] on li "Print package label" at bounding box center [129, 332] width 107 height 21
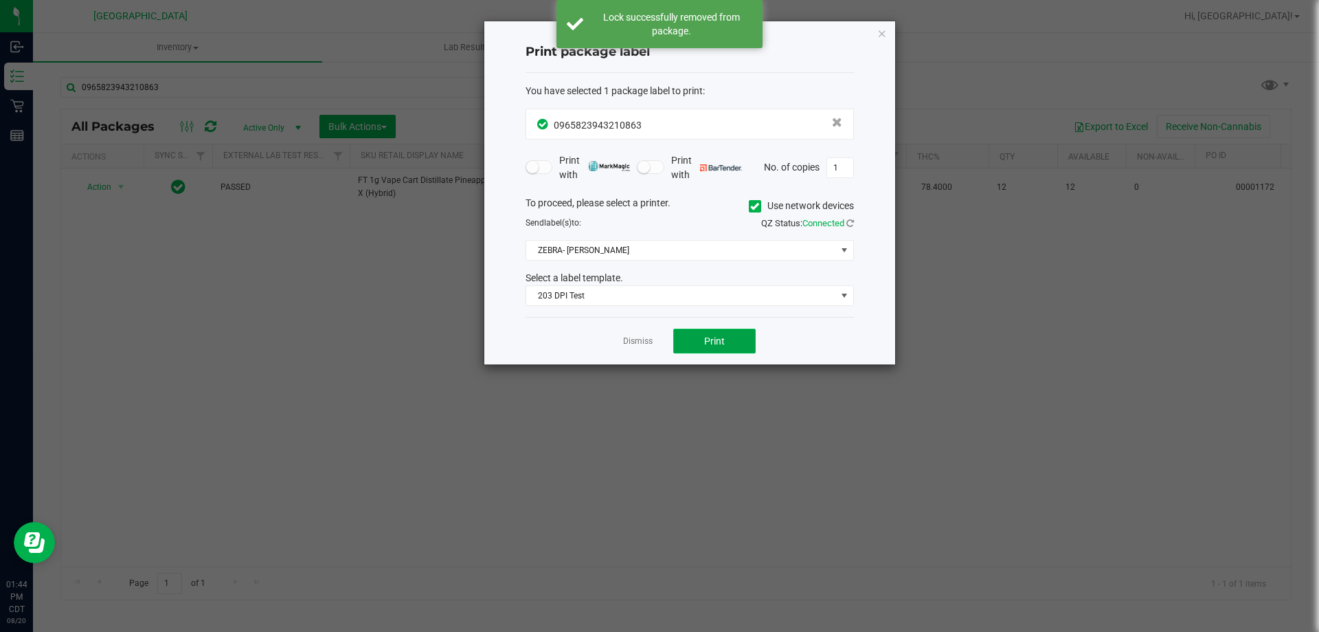
click at [720, 347] on button "Print" at bounding box center [714, 340] width 82 height 25
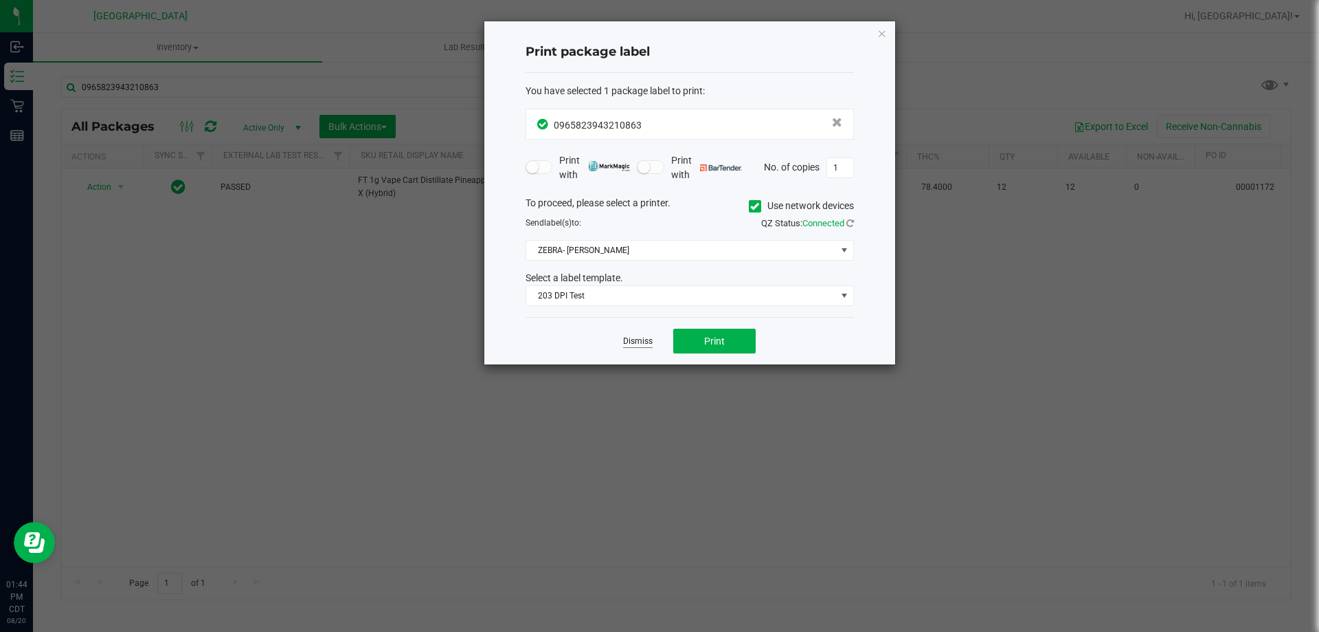
drag, startPoint x: 640, startPoint y: 341, endPoint x: 539, endPoint y: 203, distance: 171.0
click at [639, 341] on link "Dismiss" at bounding box center [638, 341] width 30 height 12
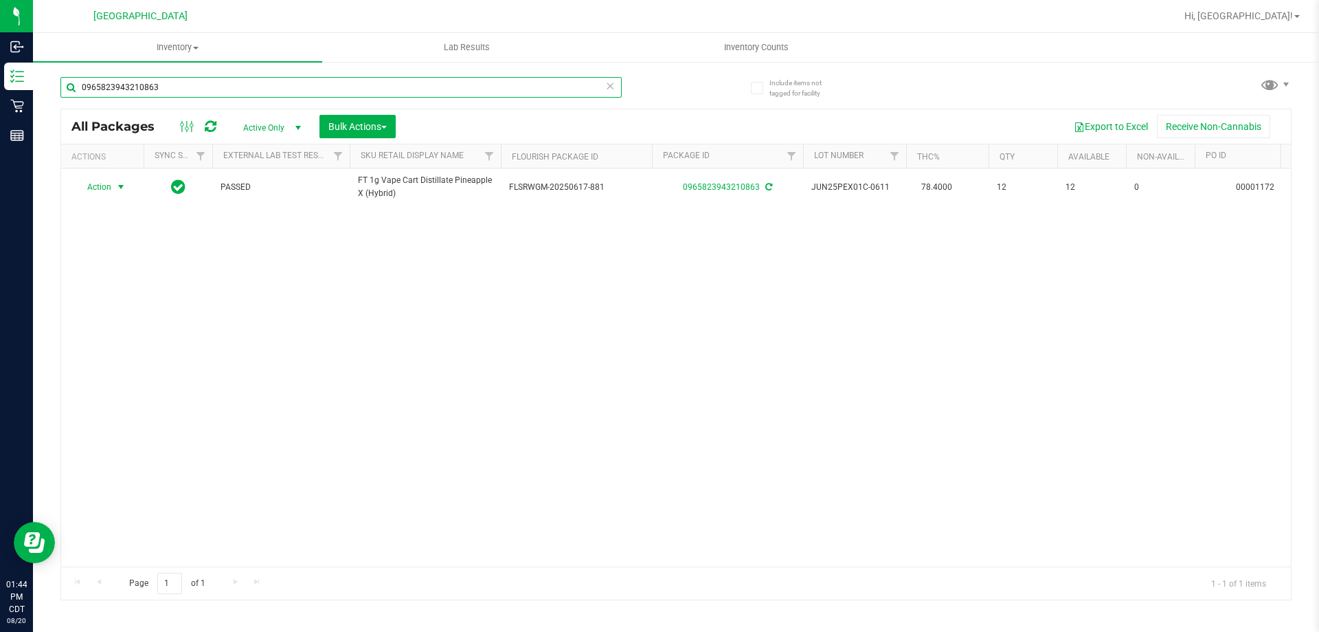
click at [490, 79] on input "0965823943210863" at bounding box center [340, 87] width 561 height 21
type input "0"
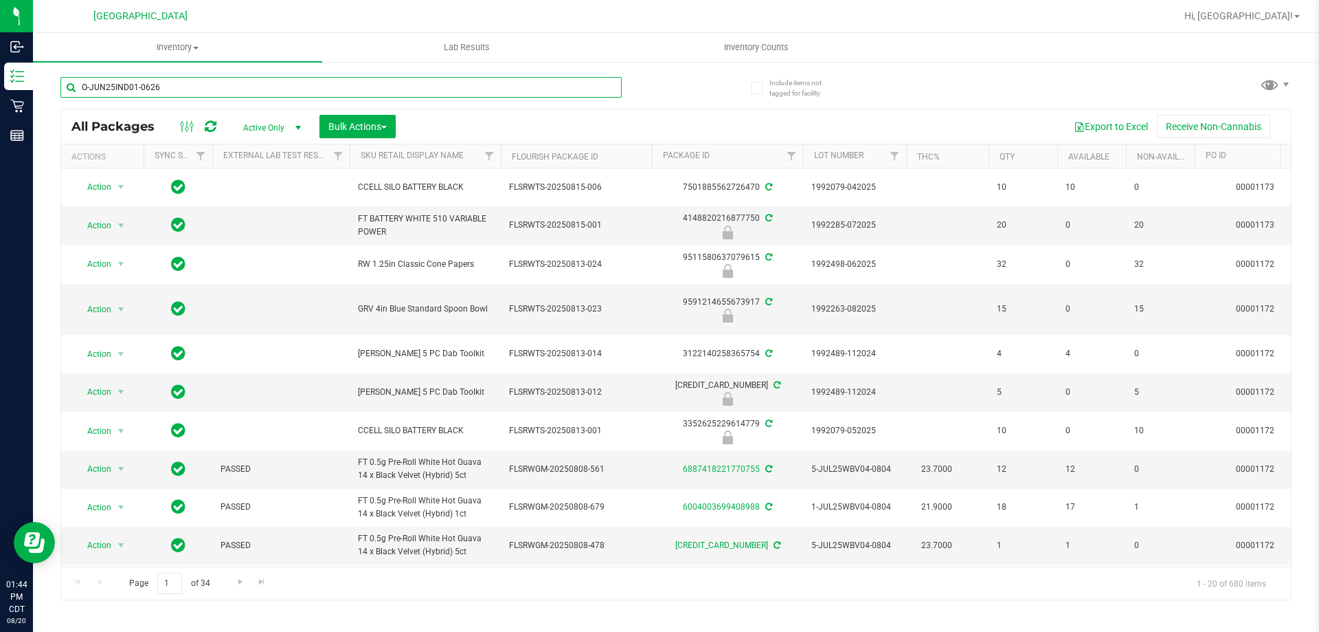
type input "O-JUN25IND01-0626"
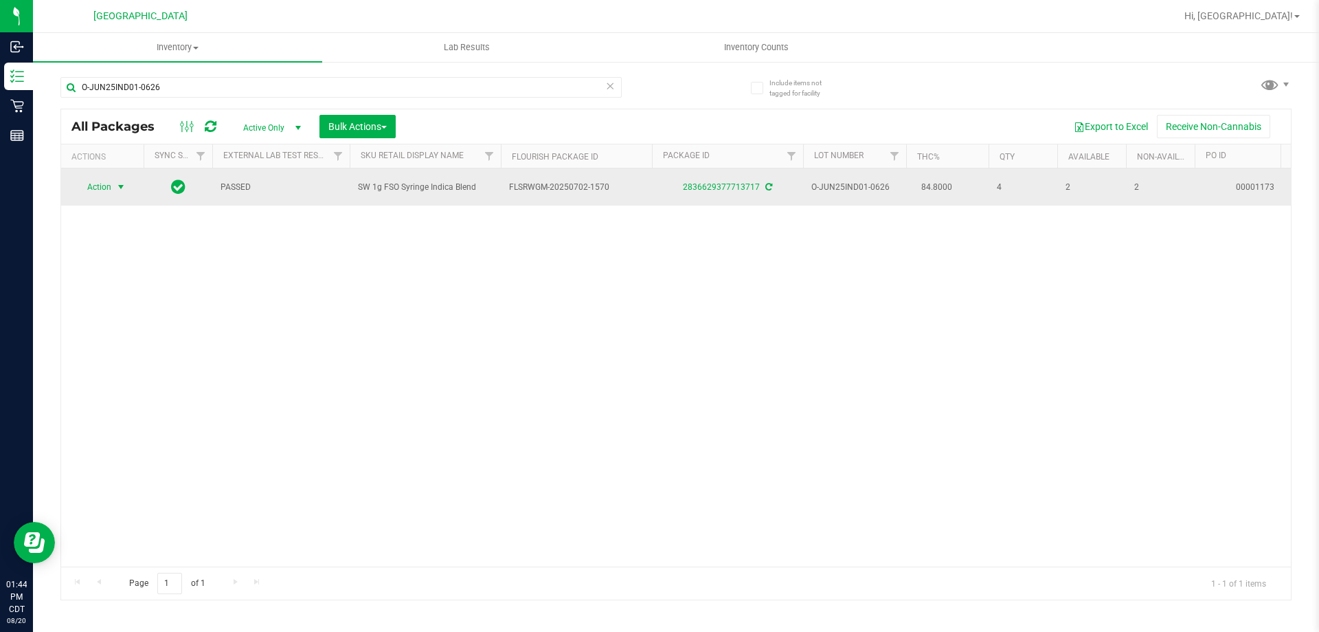
click at [102, 187] on span "Action" at bounding box center [93, 186] width 37 height 19
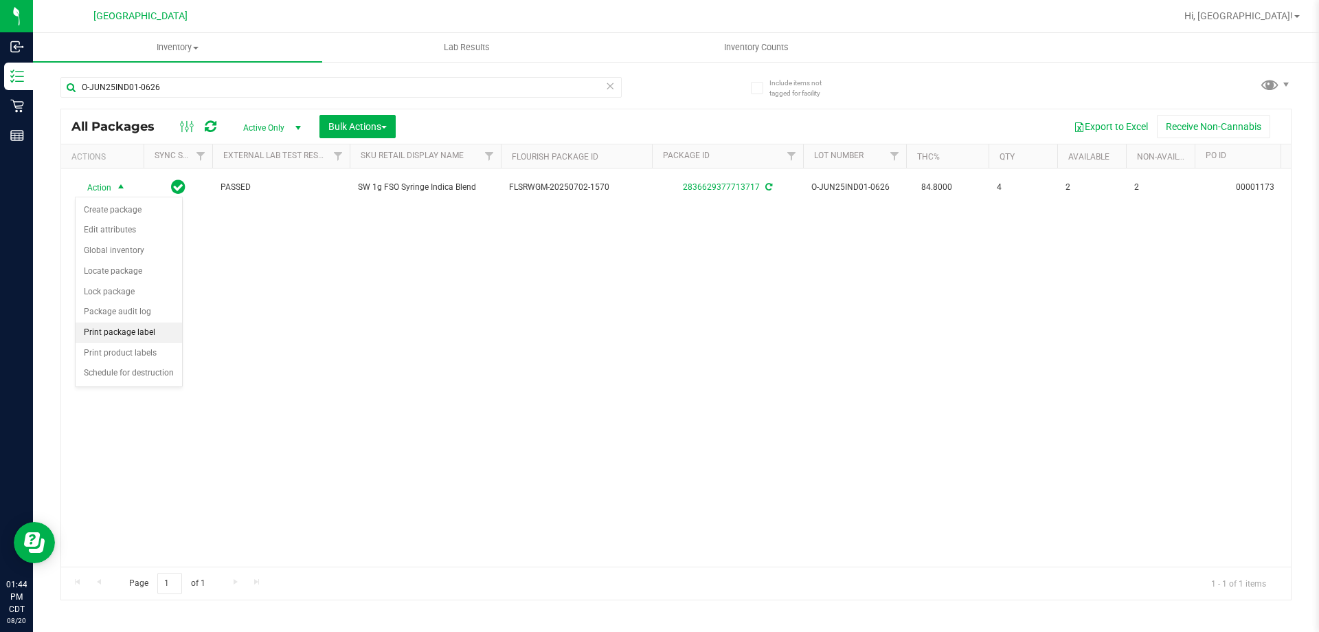
click at [113, 328] on li "Print package label" at bounding box center [129, 332] width 107 height 21
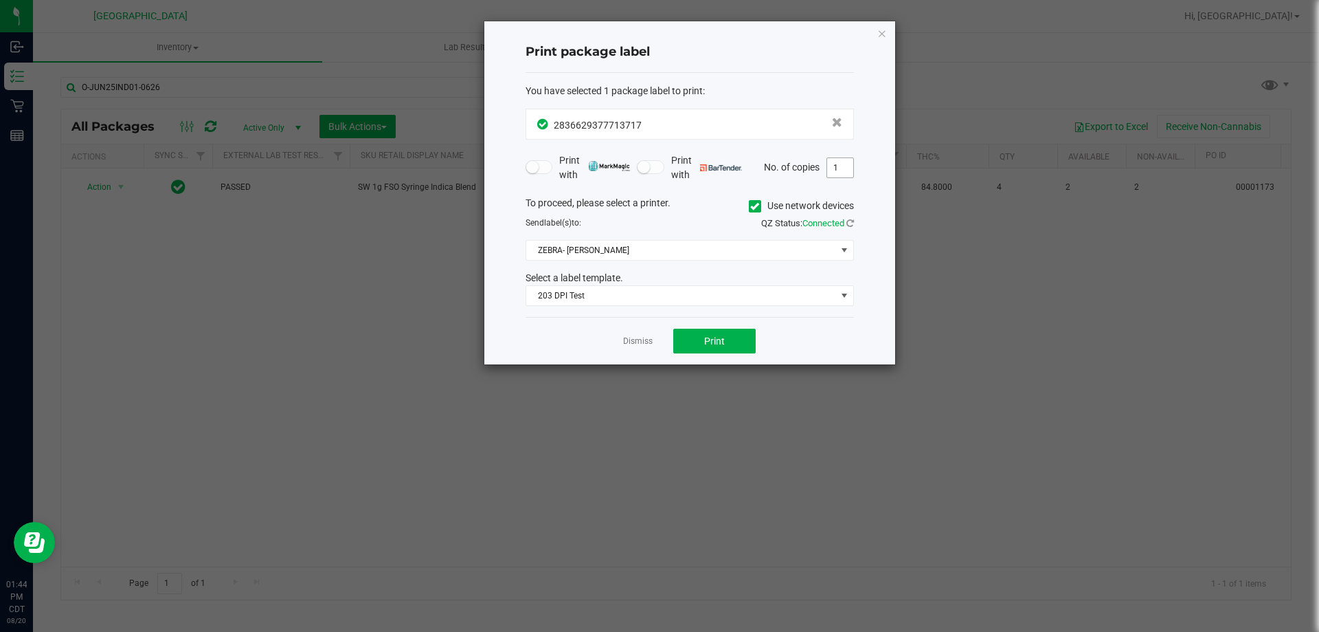
click at [841, 172] on input "1" at bounding box center [840, 167] width 26 height 19
type input "2"
click at [713, 337] on span "Print" at bounding box center [714, 340] width 21 height 11
click at [629, 347] on link "Dismiss" at bounding box center [638, 341] width 30 height 12
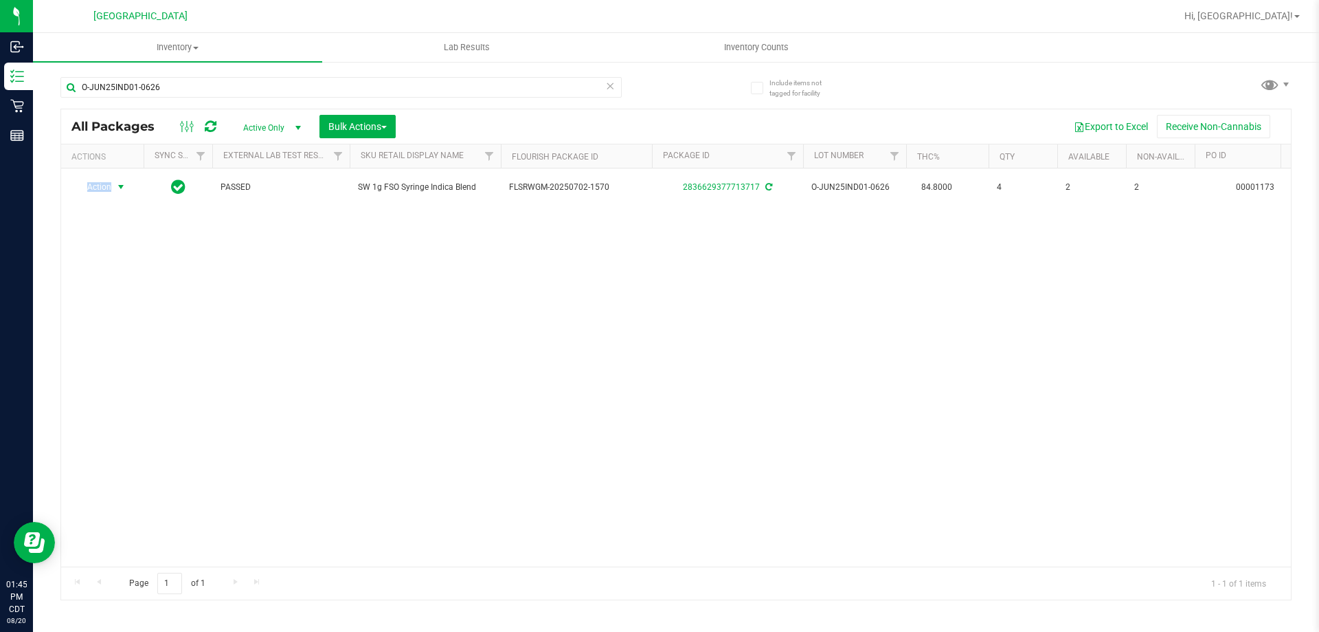
click at [629, 346] on div "Action Action Create package Edit attributes Global inventory Locate package Lo…" at bounding box center [676, 367] width 1230 height 398
click at [425, 91] on input "O-JUN25IND01-0626" at bounding box center [340, 87] width 561 height 21
drag, startPoint x: 425, startPoint y: 91, endPoint x: 425, endPoint y: 110, distance: 18.6
click at [425, 91] on input "O-JUN25IND01-0626" at bounding box center [340, 87] width 561 height 21
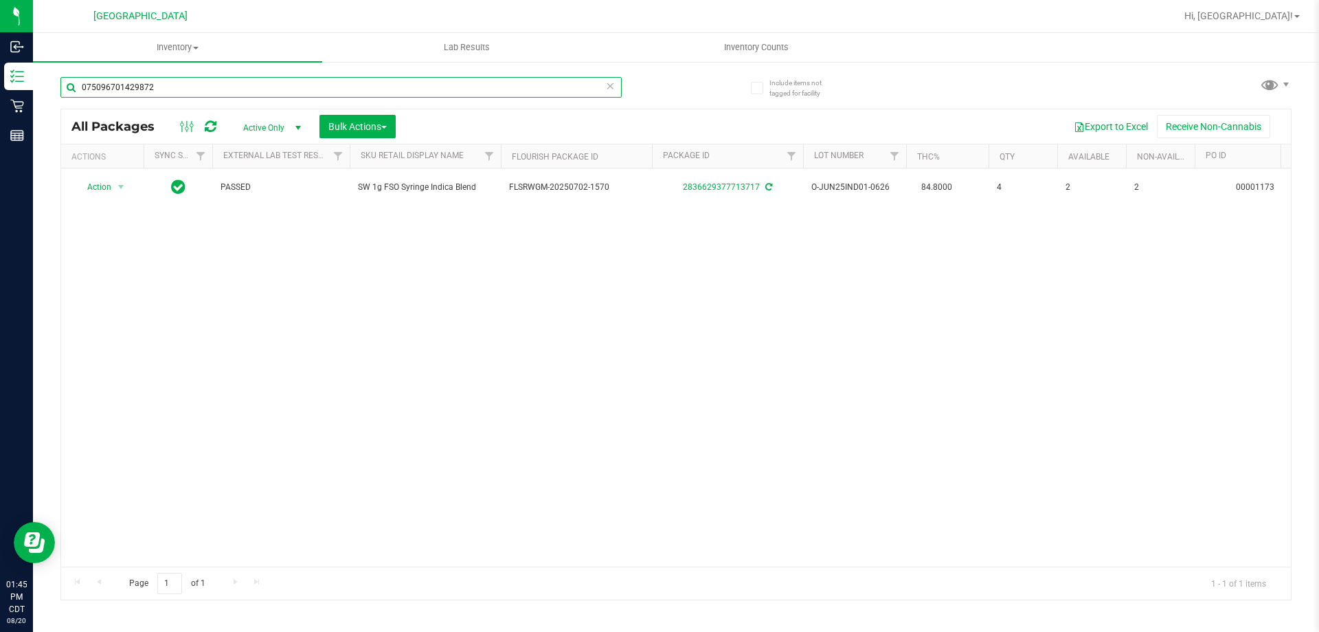
type input "0750967014298721"
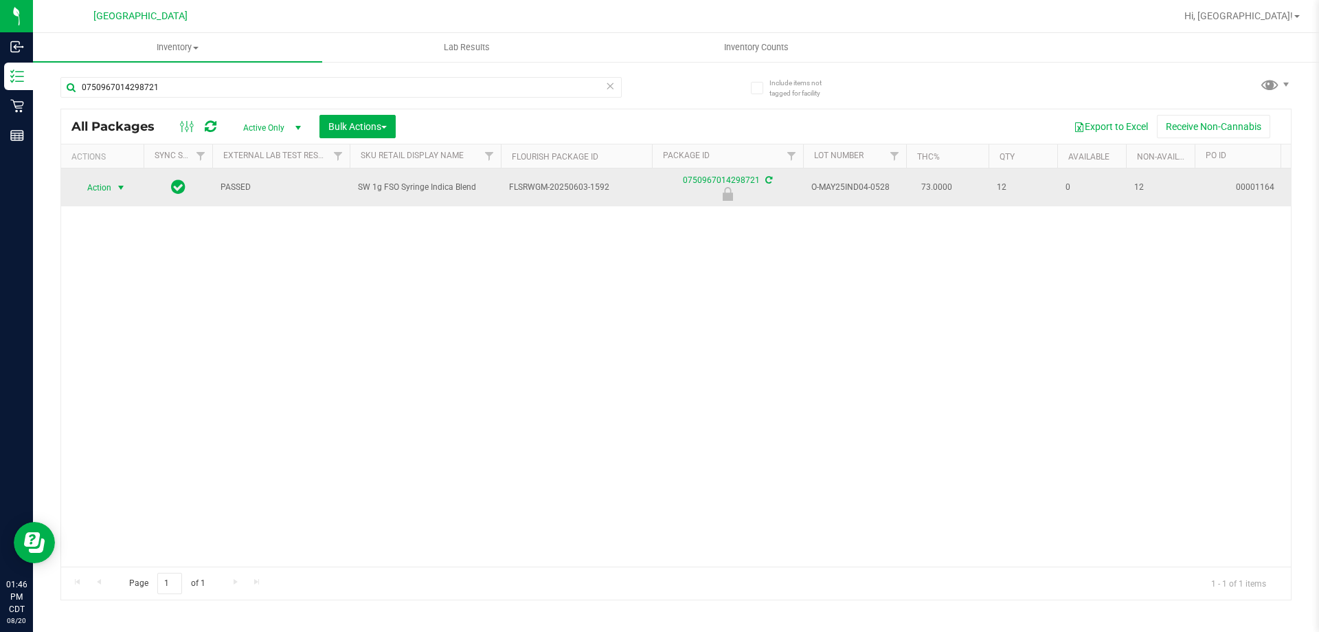
click at [120, 184] on span "select" at bounding box center [120, 187] width 11 height 11
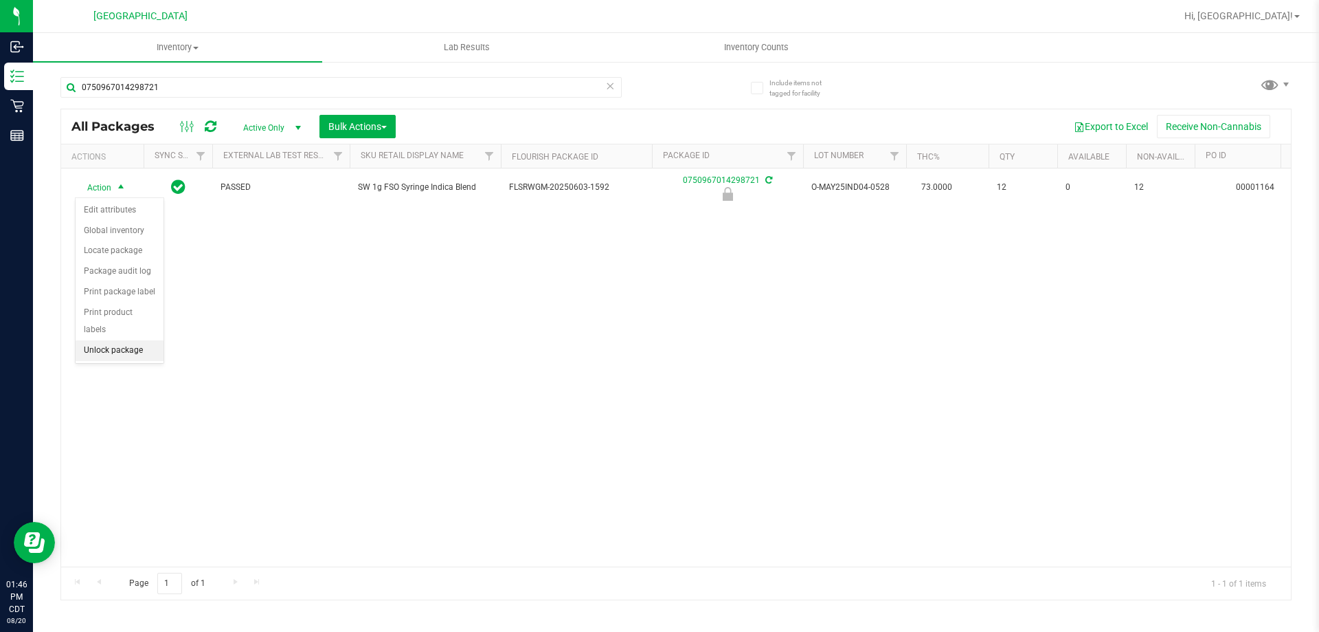
click at [106, 340] on li "Unlock package" at bounding box center [120, 350] width 88 height 21
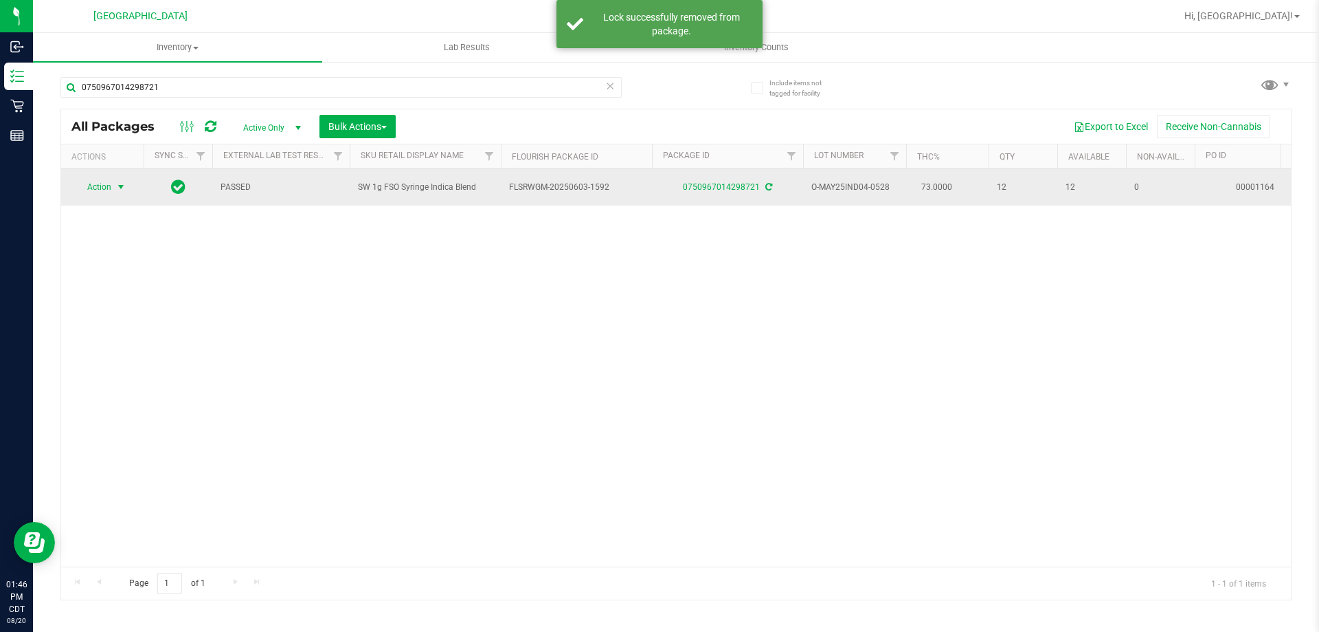
click at [118, 192] on span "select" at bounding box center [120, 186] width 11 height 11
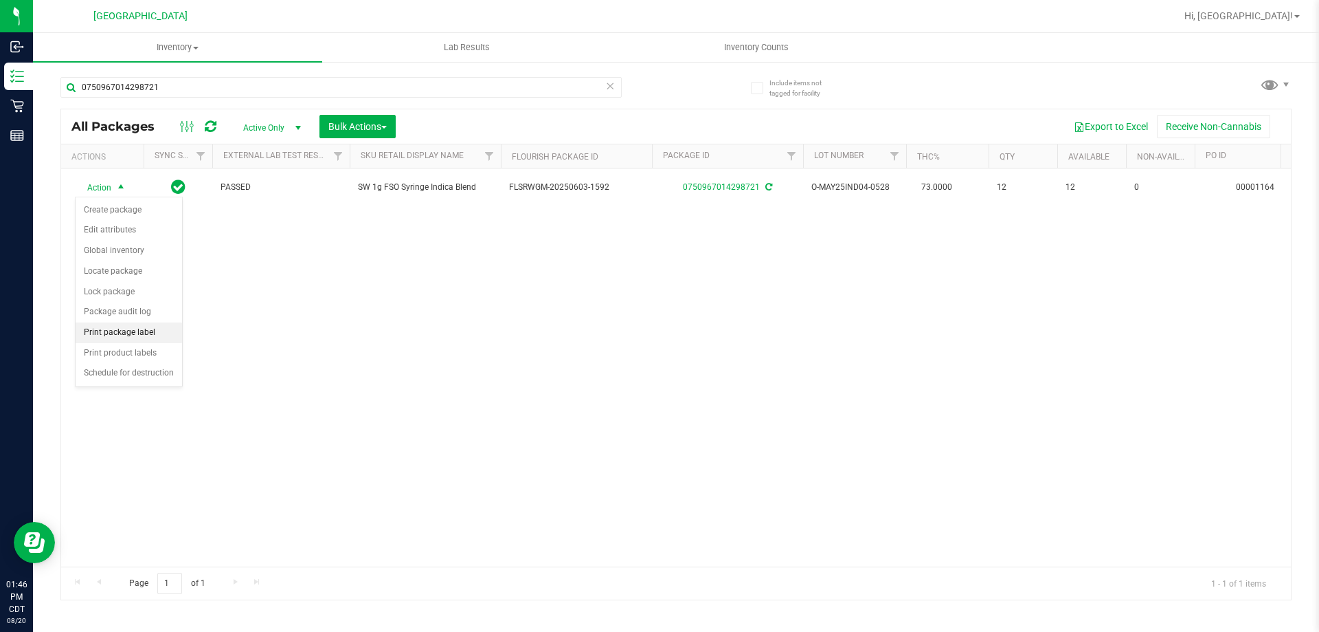
click at [118, 334] on li "Print package label" at bounding box center [129, 332] width 107 height 21
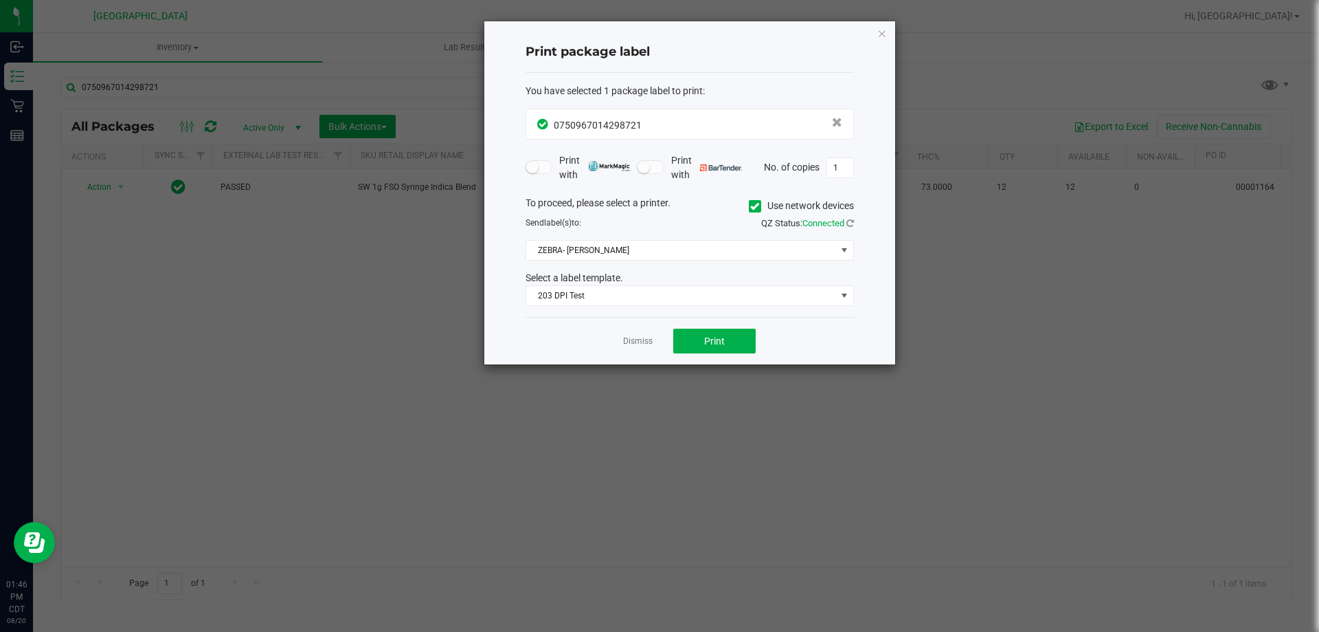
click at [719, 324] on div "Dismiss Print" at bounding box center [690, 340] width 328 height 47
click at [720, 334] on button "Print" at bounding box center [714, 340] width 82 height 25
click at [644, 348] on div "Dismiss Print" at bounding box center [690, 340] width 328 height 47
click at [647, 342] on link "Dismiss" at bounding box center [638, 341] width 30 height 12
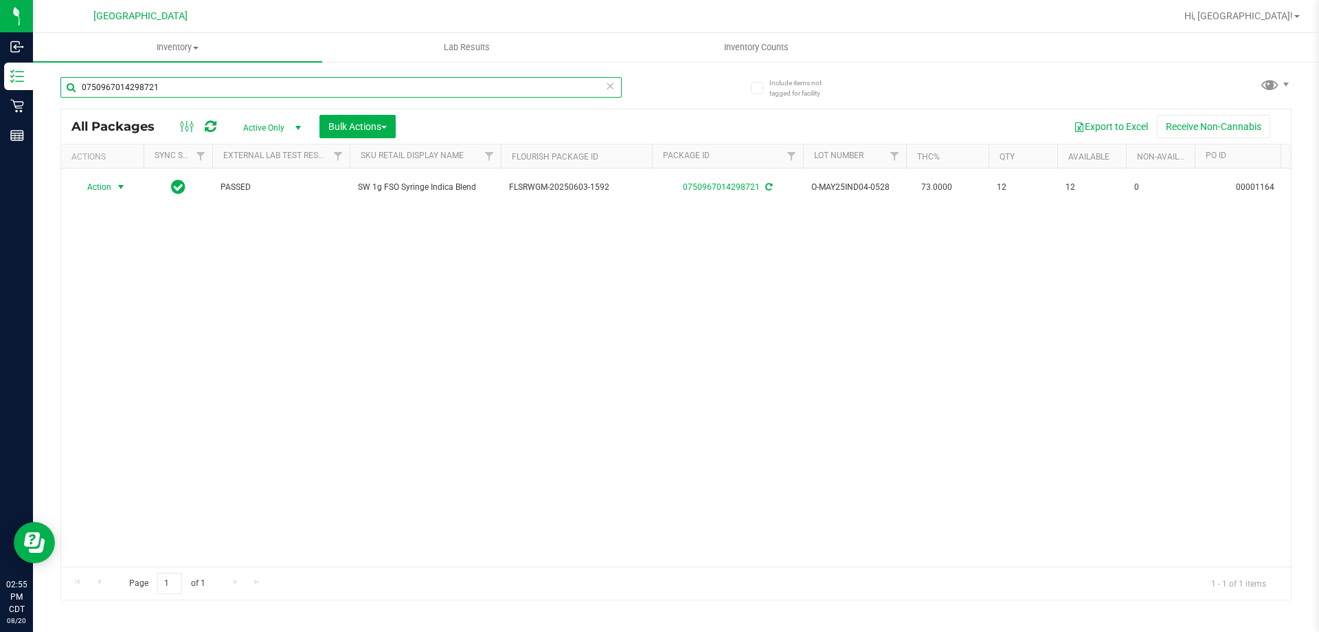
click at [274, 77] on input "0750967014298721" at bounding box center [340, 87] width 561 height 21
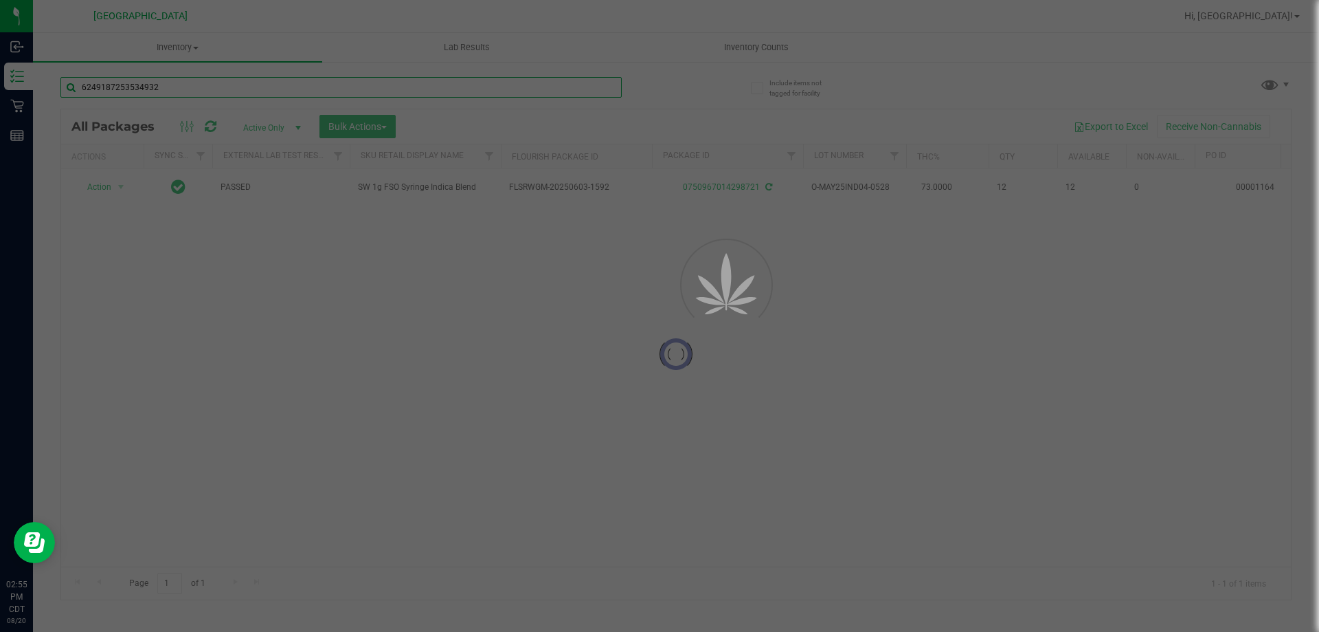
type input "6249187253534932"
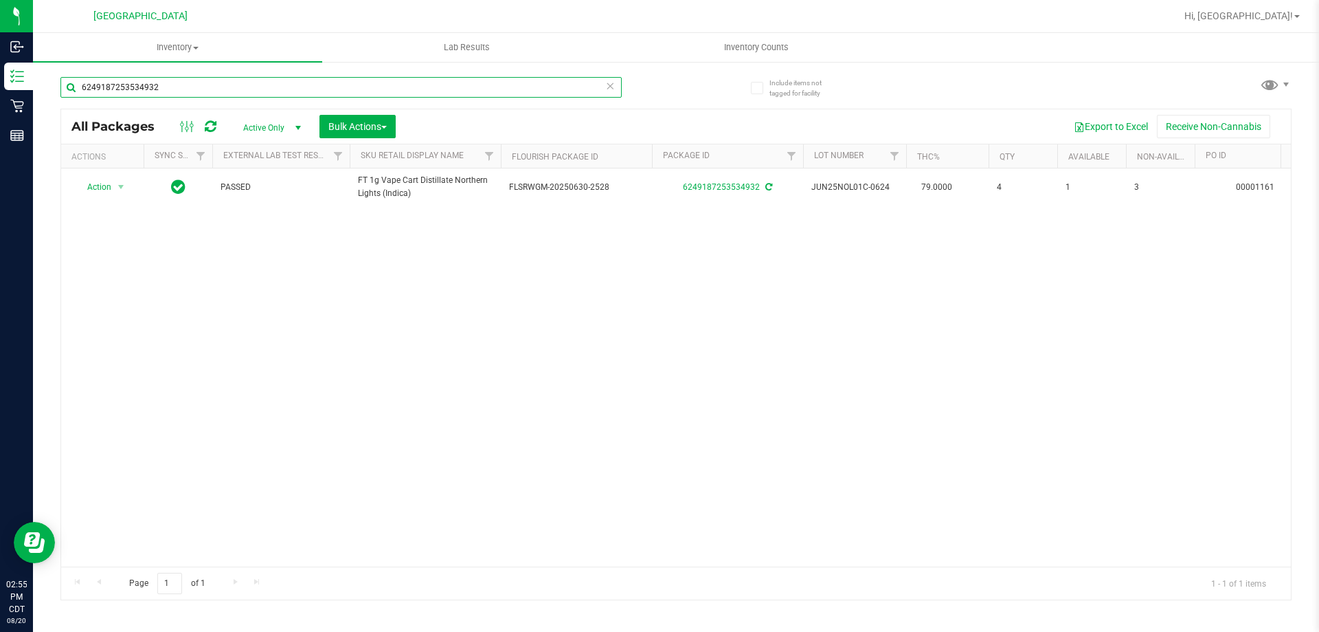
click at [270, 80] on input "6249187253534932" at bounding box center [340, 87] width 561 height 21
type input "5892454011333541"
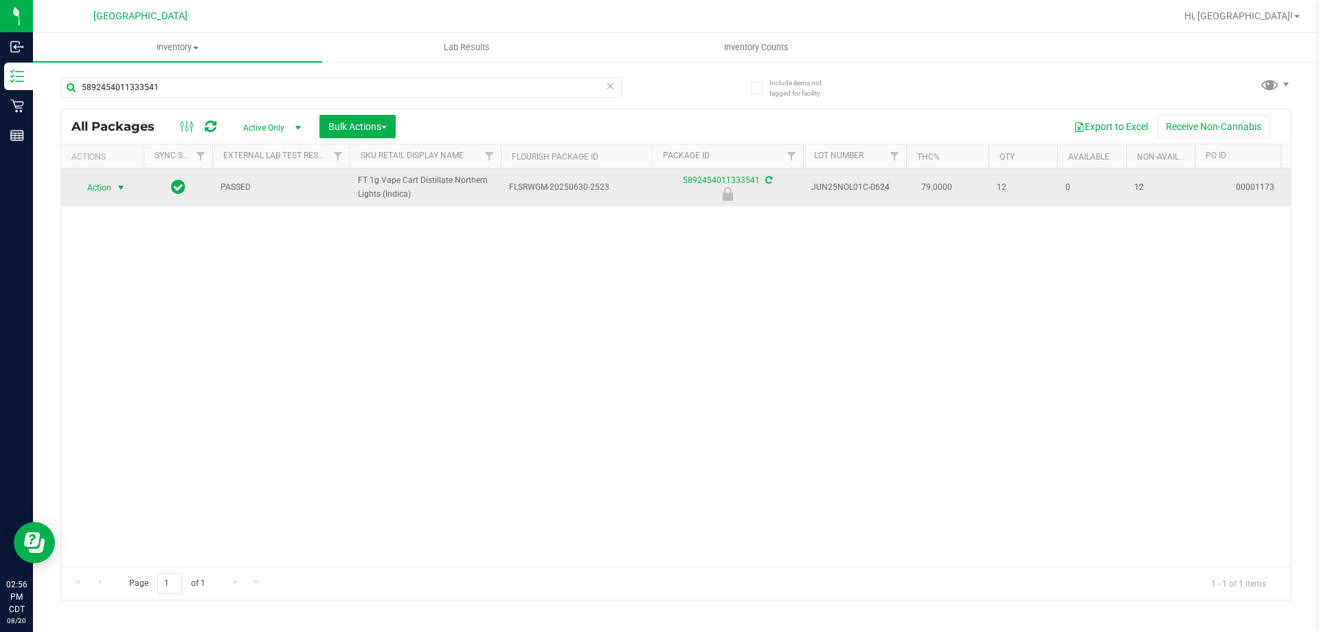
click at [120, 190] on span "select" at bounding box center [120, 187] width 11 height 11
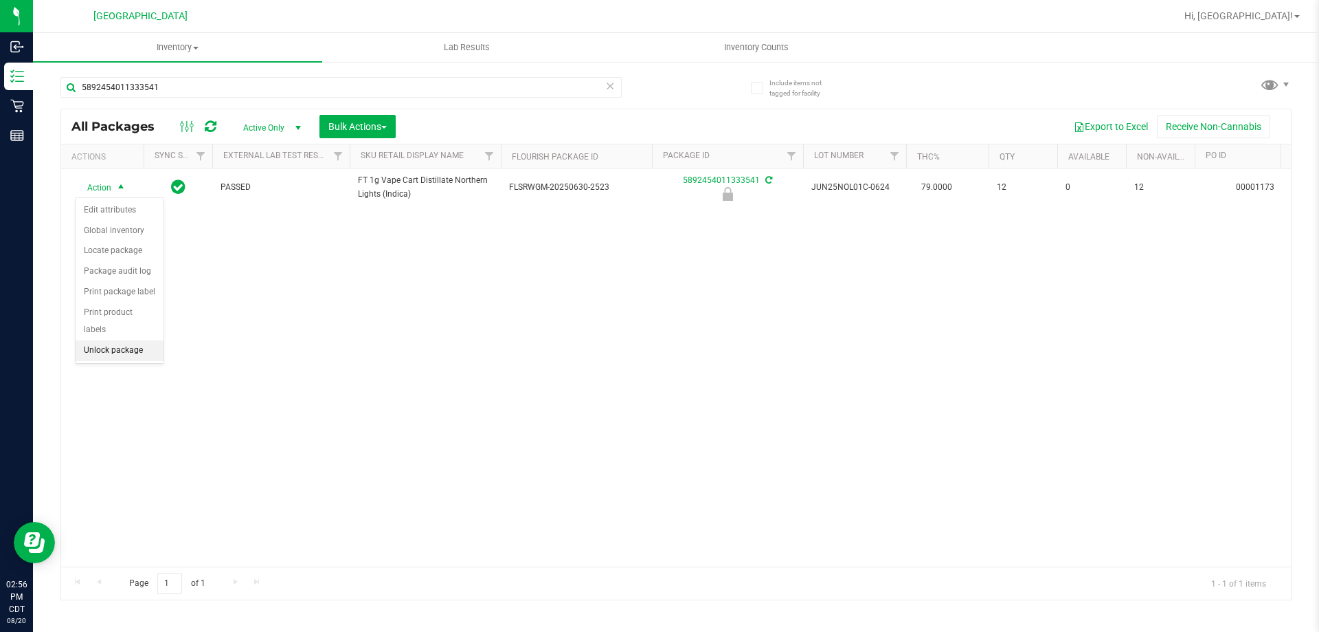
click at [107, 340] on li "Unlock package" at bounding box center [120, 350] width 88 height 21
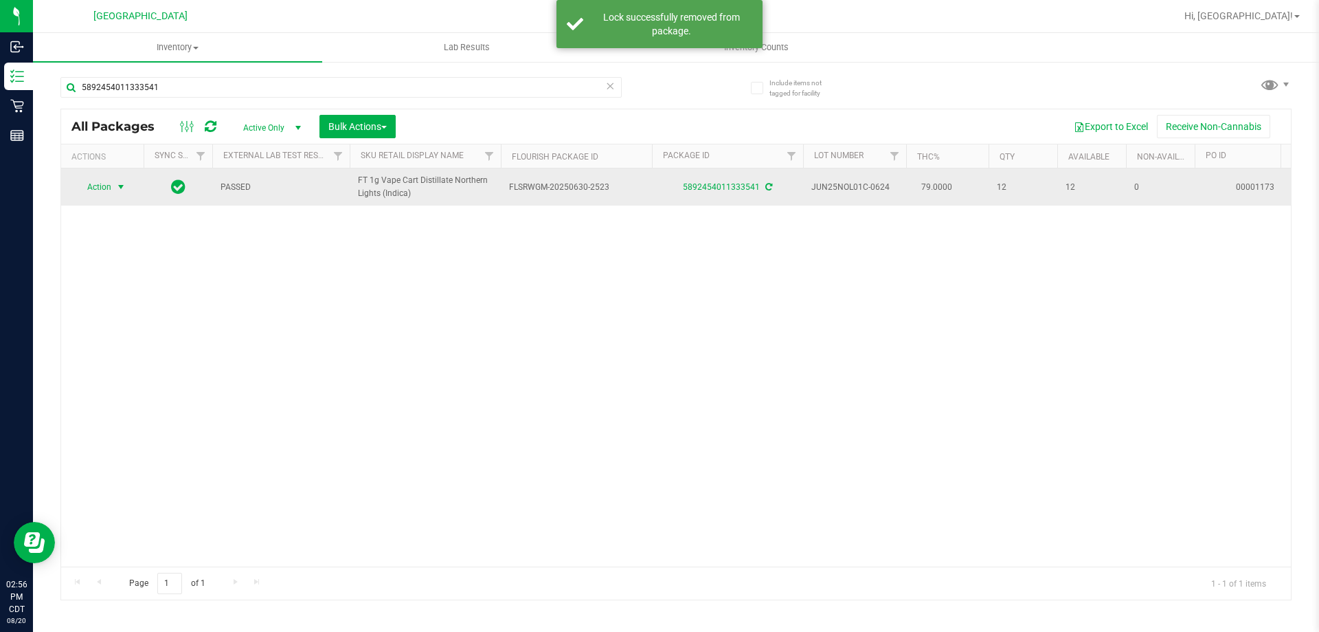
click at [125, 190] on span "select" at bounding box center [120, 186] width 11 height 11
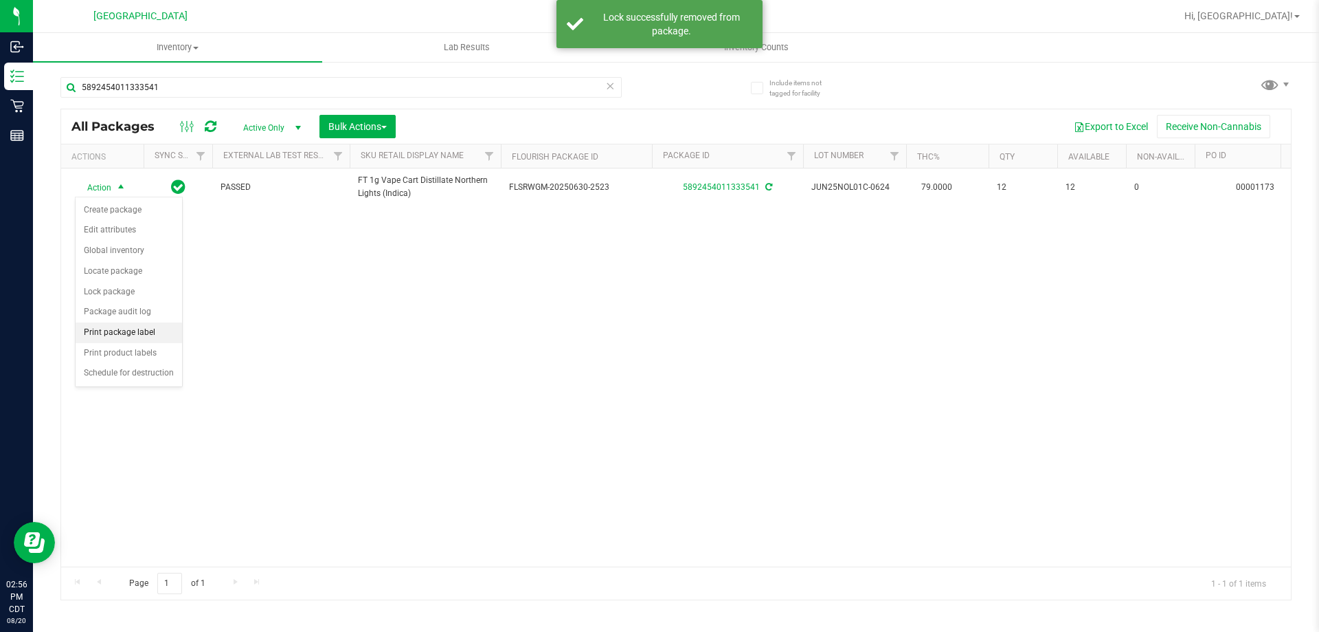
click at [128, 339] on li "Print package label" at bounding box center [129, 332] width 107 height 21
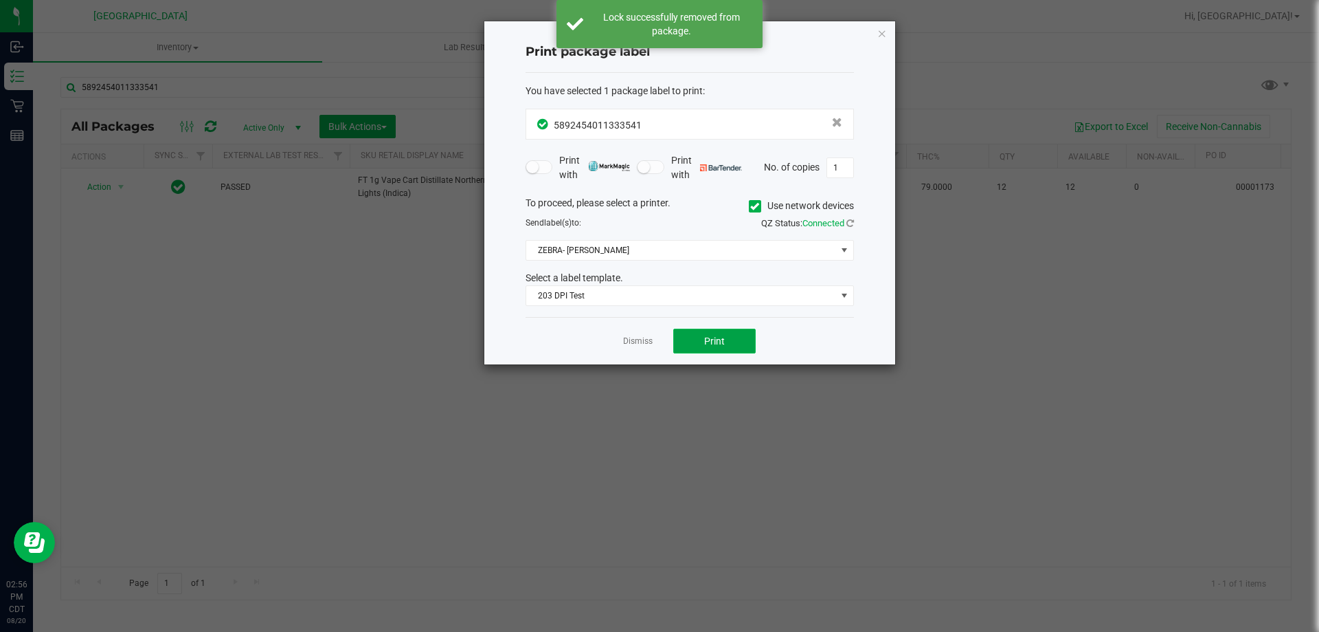
click at [728, 338] on button "Print" at bounding box center [714, 340] width 82 height 25
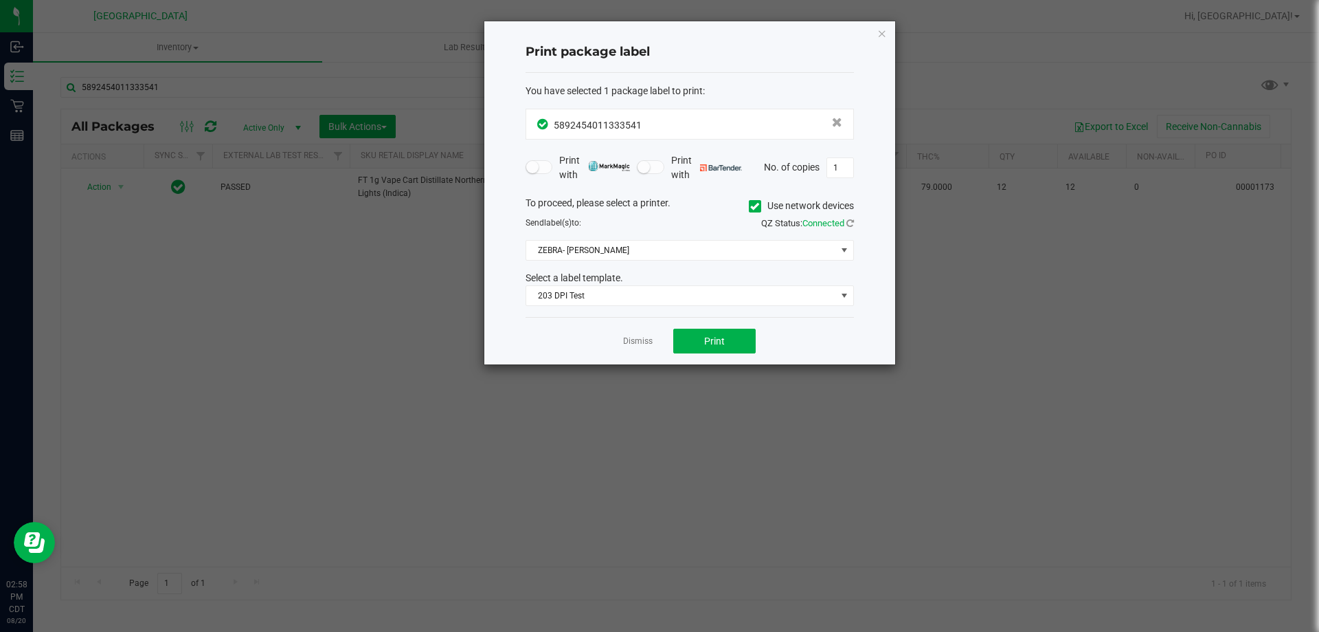
click at [631, 348] on app-cancel-button "Dismiss" at bounding box center [638, 341] width 30 height 14
click at [634, 337] on link "Dismiss" at bounding box center [638, 341] width 30 height 12
